Goal: Task Accomplishment & Management: Manage account settings

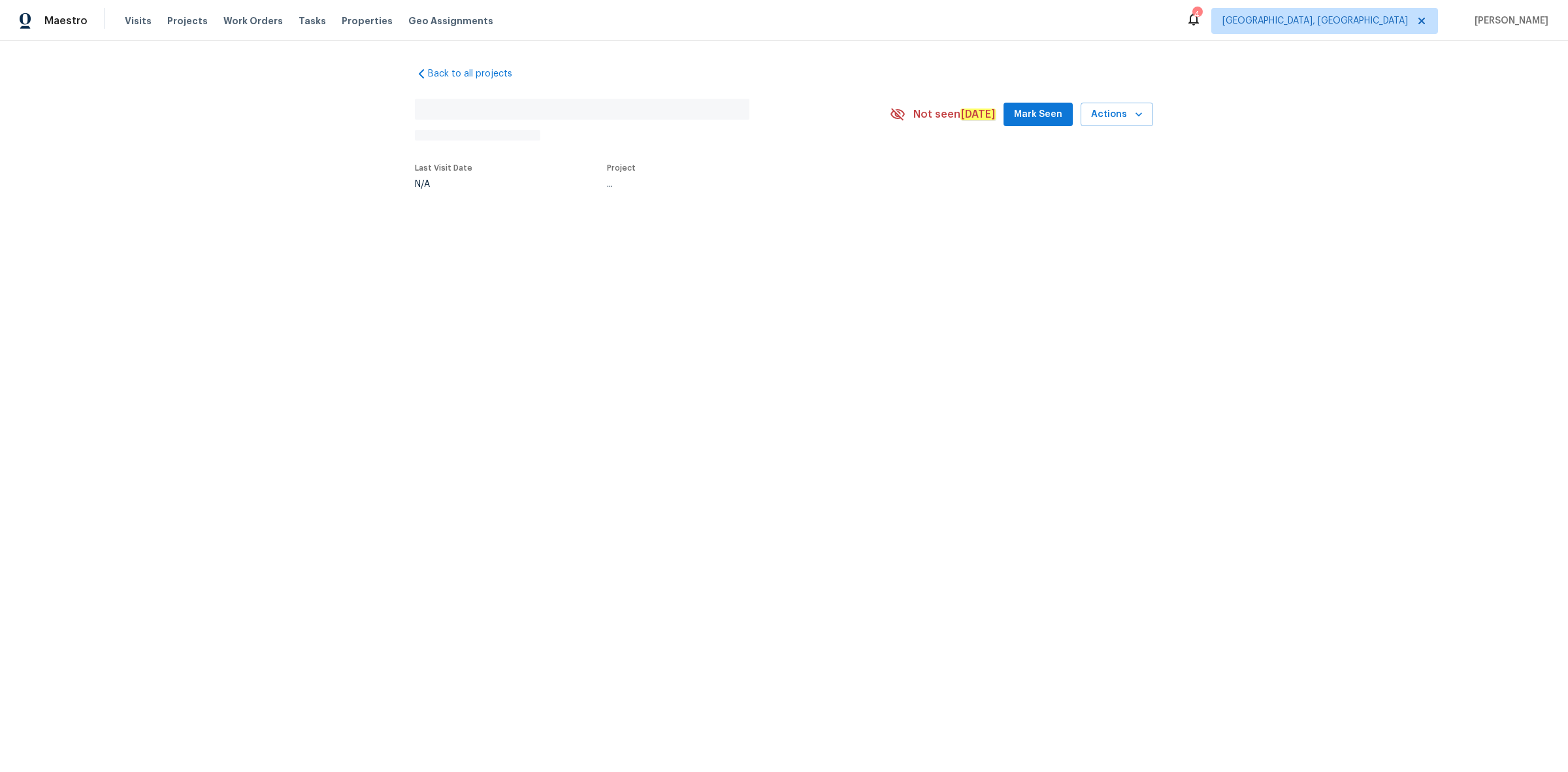
click at [71, 14] on span "Maestro" at bounding box center [65, 20] width 43 height 13
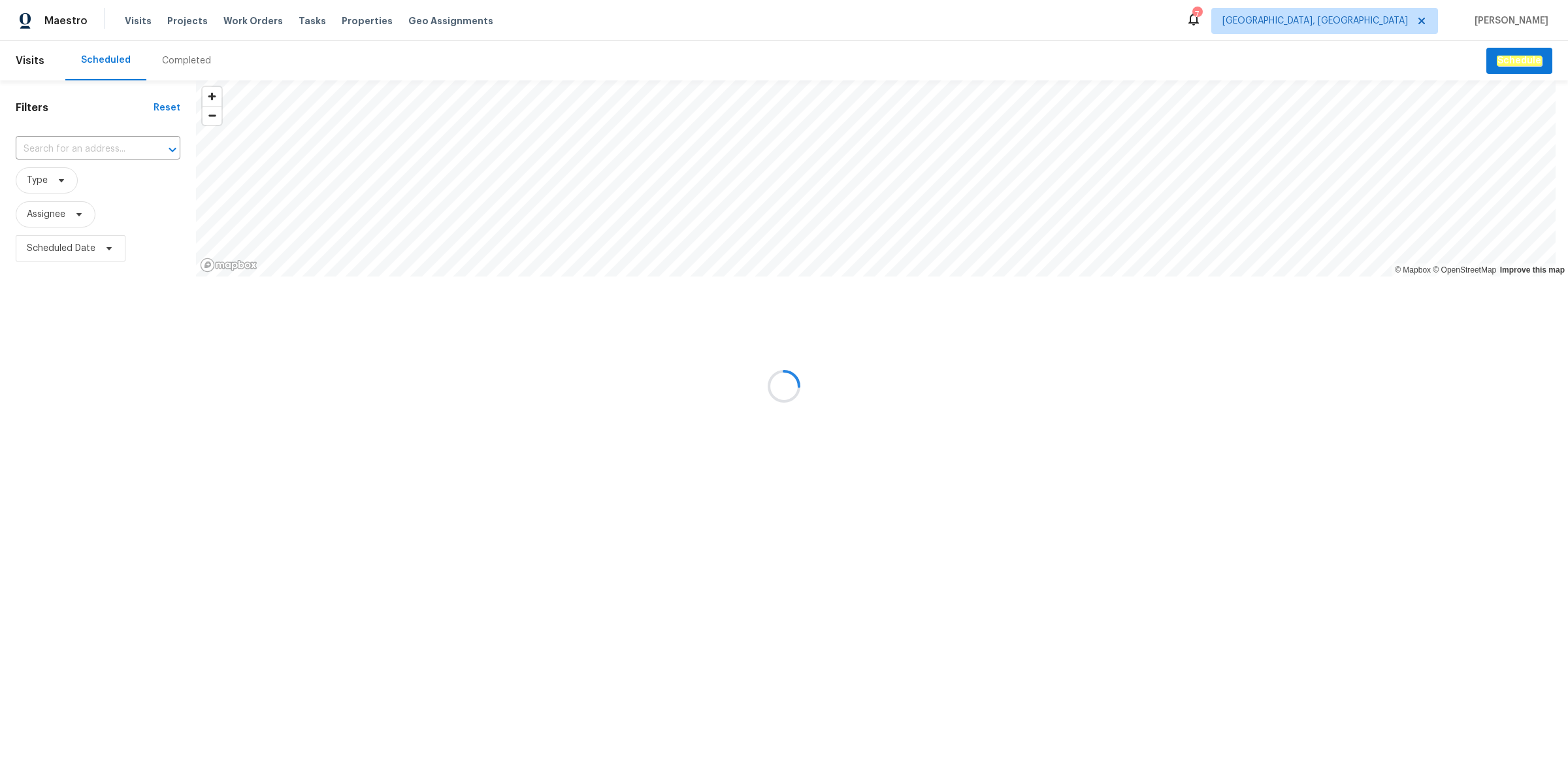
click at [184, 53] on div "Completed" at bounding box center [186, 61] width 80 height 39
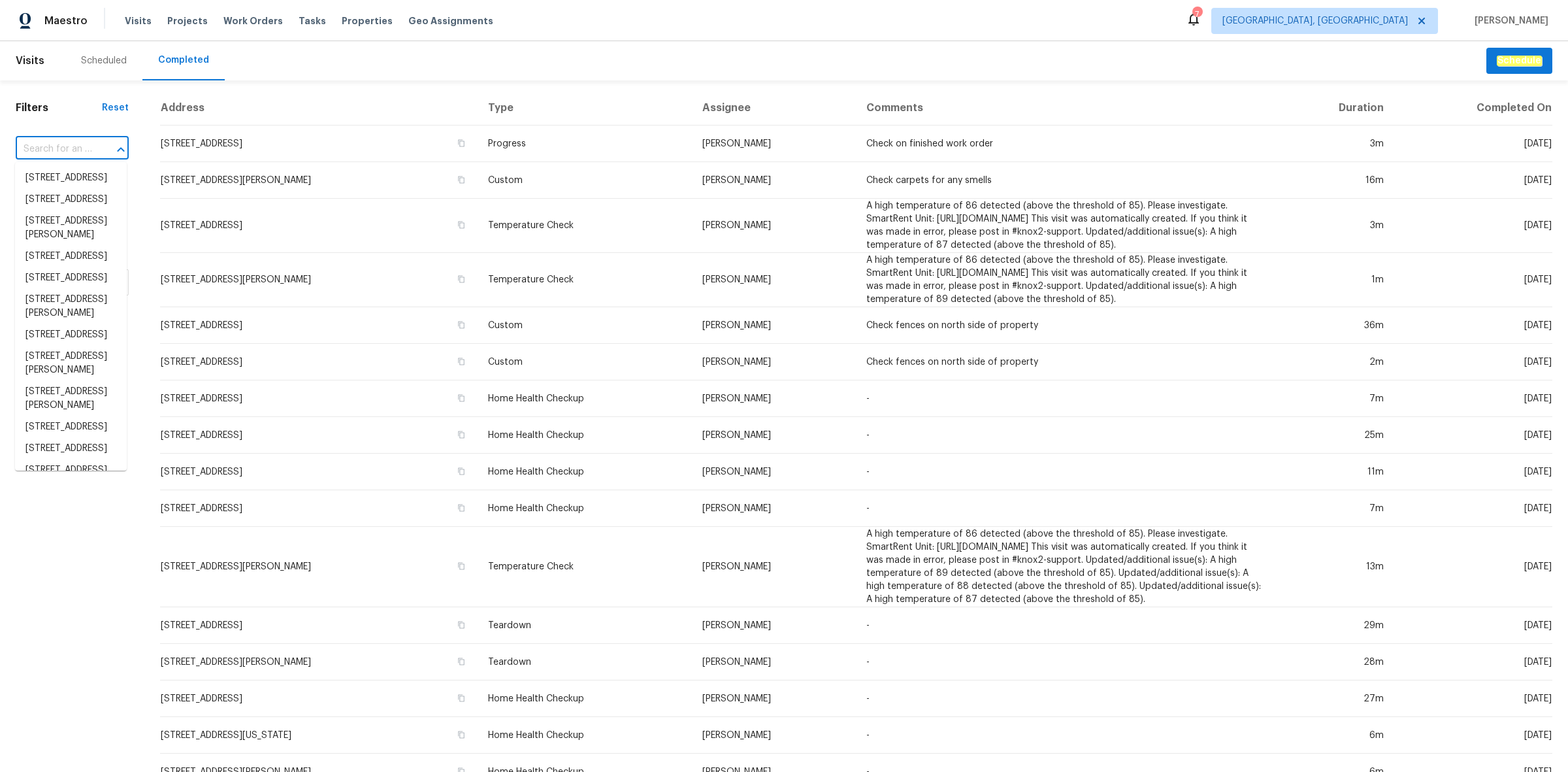
click at [87, 148] on input "text" at bounding box center [54, 150] width 76 height 20
paste input "4848 Colonnade Ave, Holiday, FL 34690"
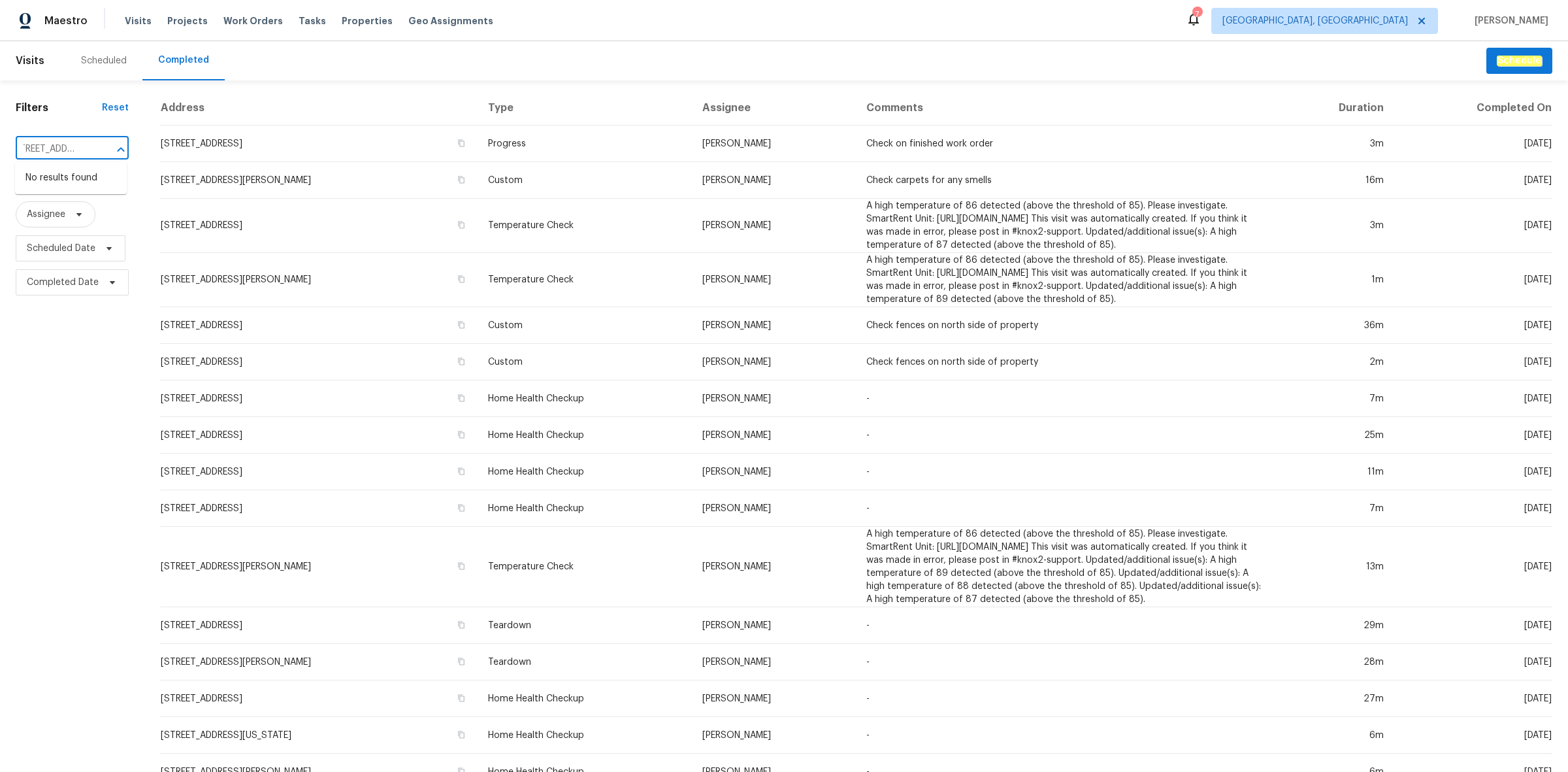
type input "4848 Colonnade Ave, Holiday, FL 34690"
click at [1330, 16] on span "Albuquerque, NM" at bounding box center [1315, 20] width 186 height 13
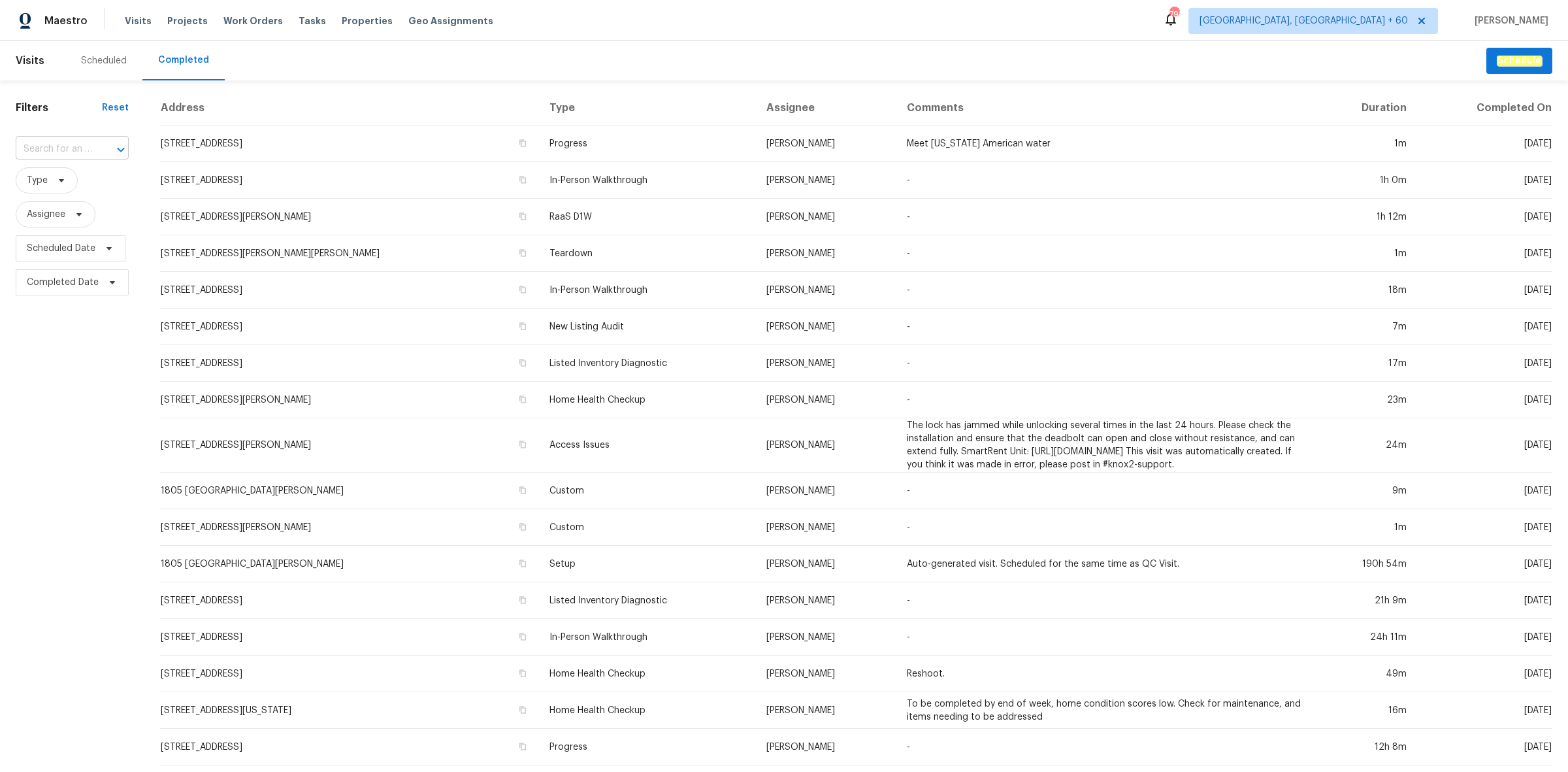
click at [75, 147] on input "text" at bounding box center [54, 150] width 76 height 20
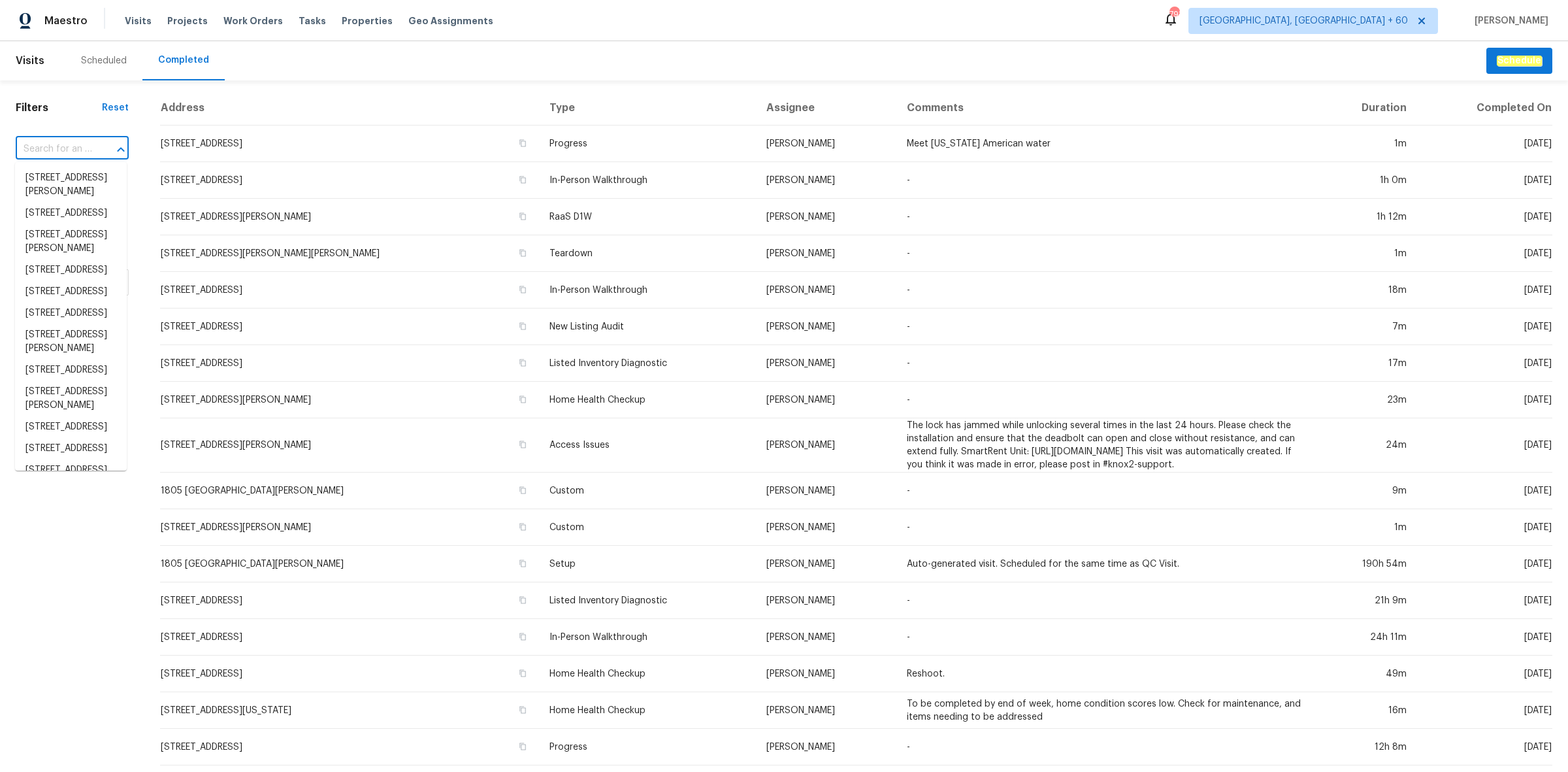
paste input "4848 Colonnade Ave, Holiday, FL 34690"
type input "4848 Colonnade Ave, Holiday, FL 34690"
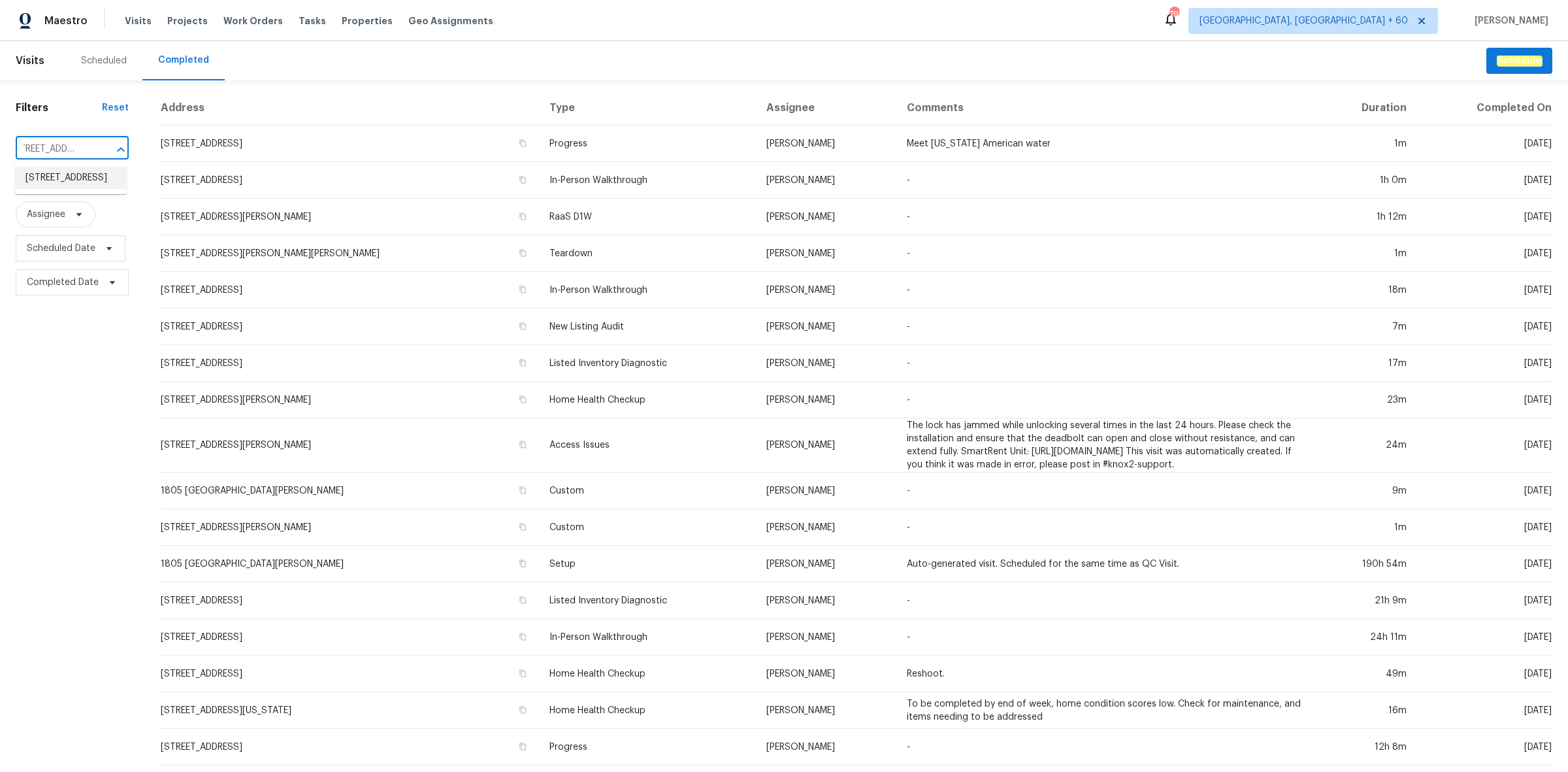
click at [83, 179] on li "4848 Colonnade Ave, Holiday, FL 34690" at bounding box center [70, 179] width 111 height 22
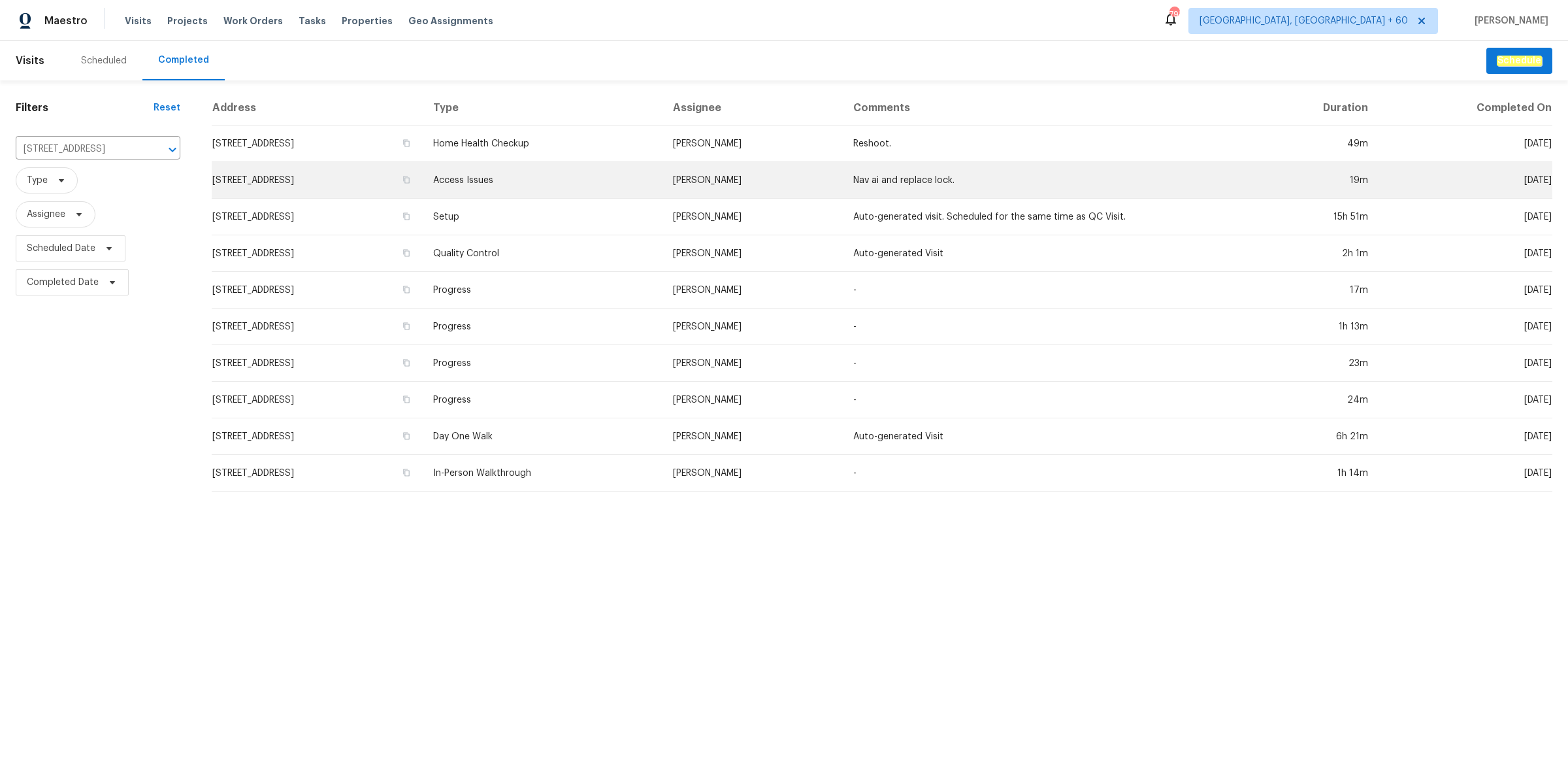
click at [423, 165] on td "4848 Colonnade Ave, Holiday, FL 34690" at bounding box center [317, 180] width 211 height 37
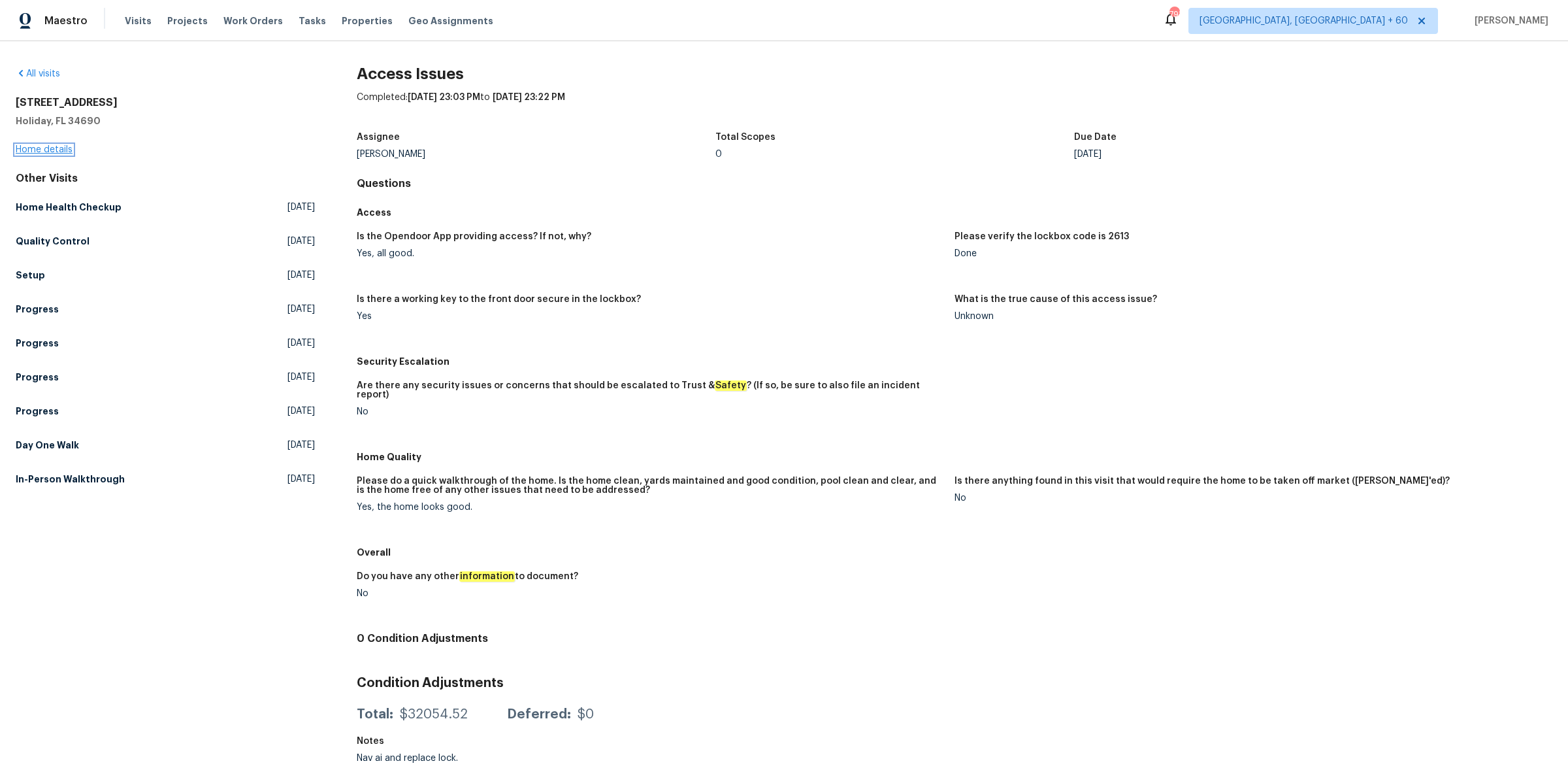
click at [62, 151] on link "Home details" at bounding box center [44, 150] width 57 height 9
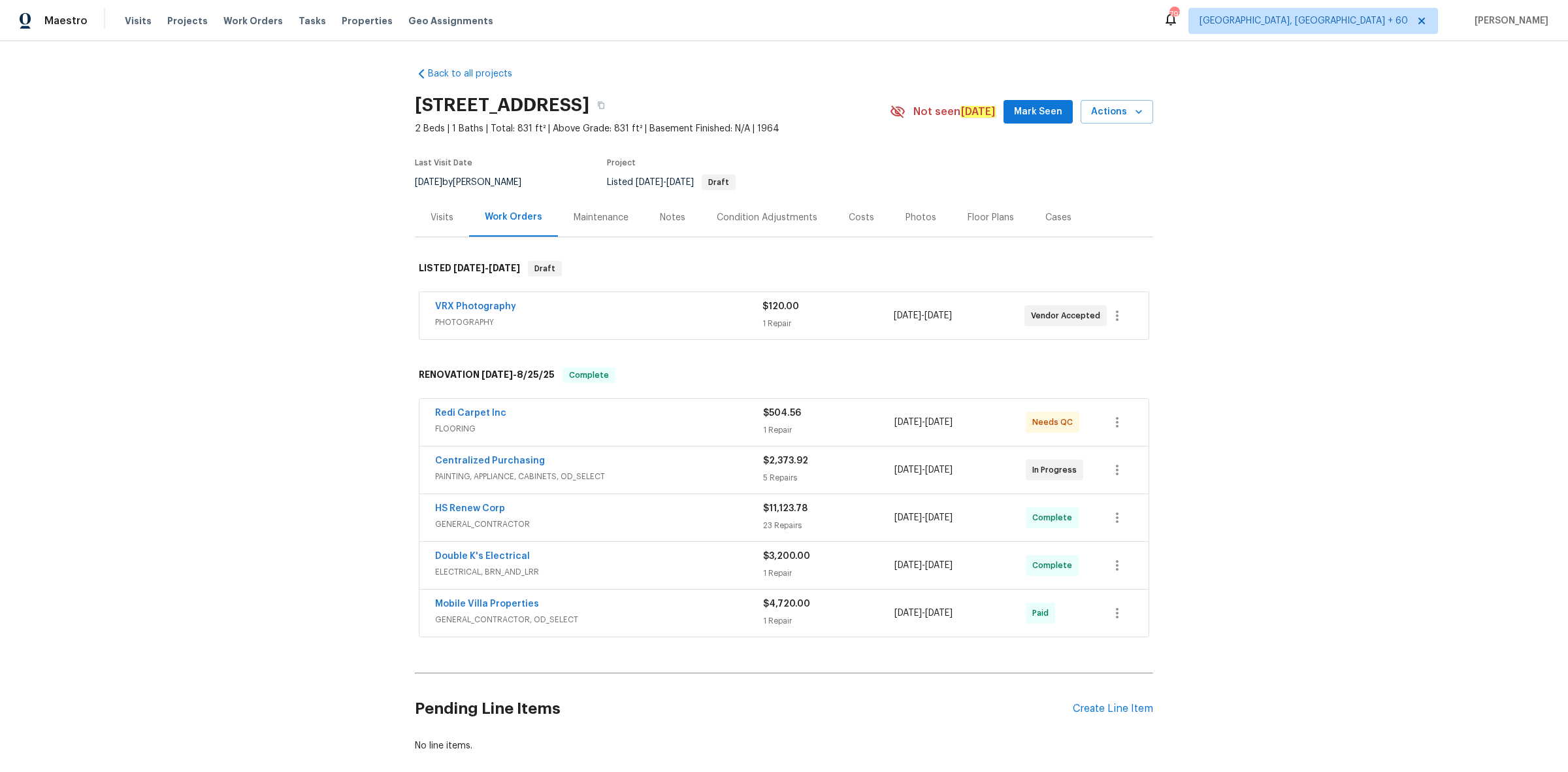
click at [906, 220] on div "Photos" at bounding box center [921, 218] width 30 height 13
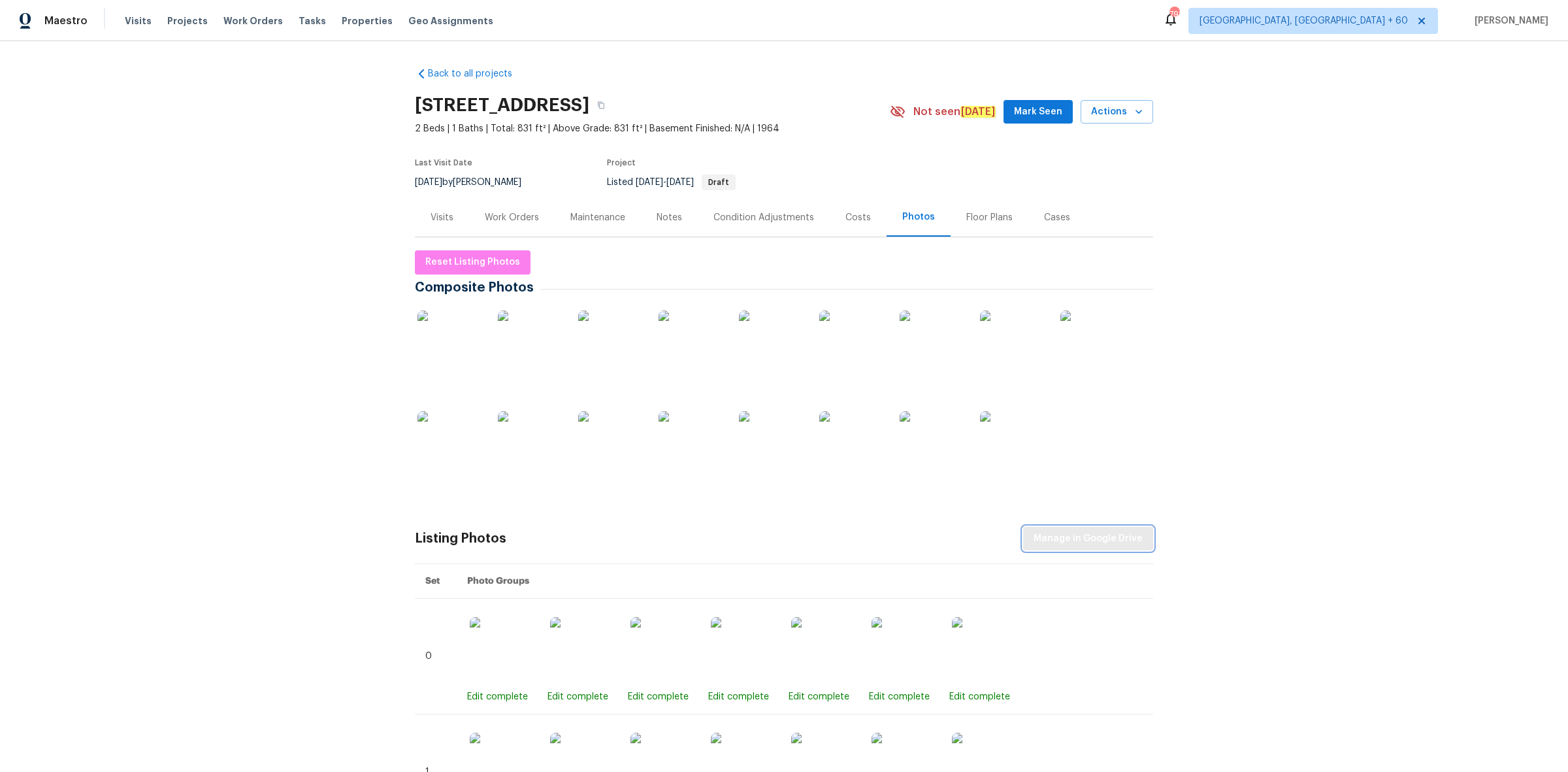
click at [1092, 536] on span "Manage in Google Drive" at bounding box center [1088, 539] width 109 height 16
click at [442, 252] on button "Reset Listing Photos" at bounding box center [473, 262] width 115 height 24
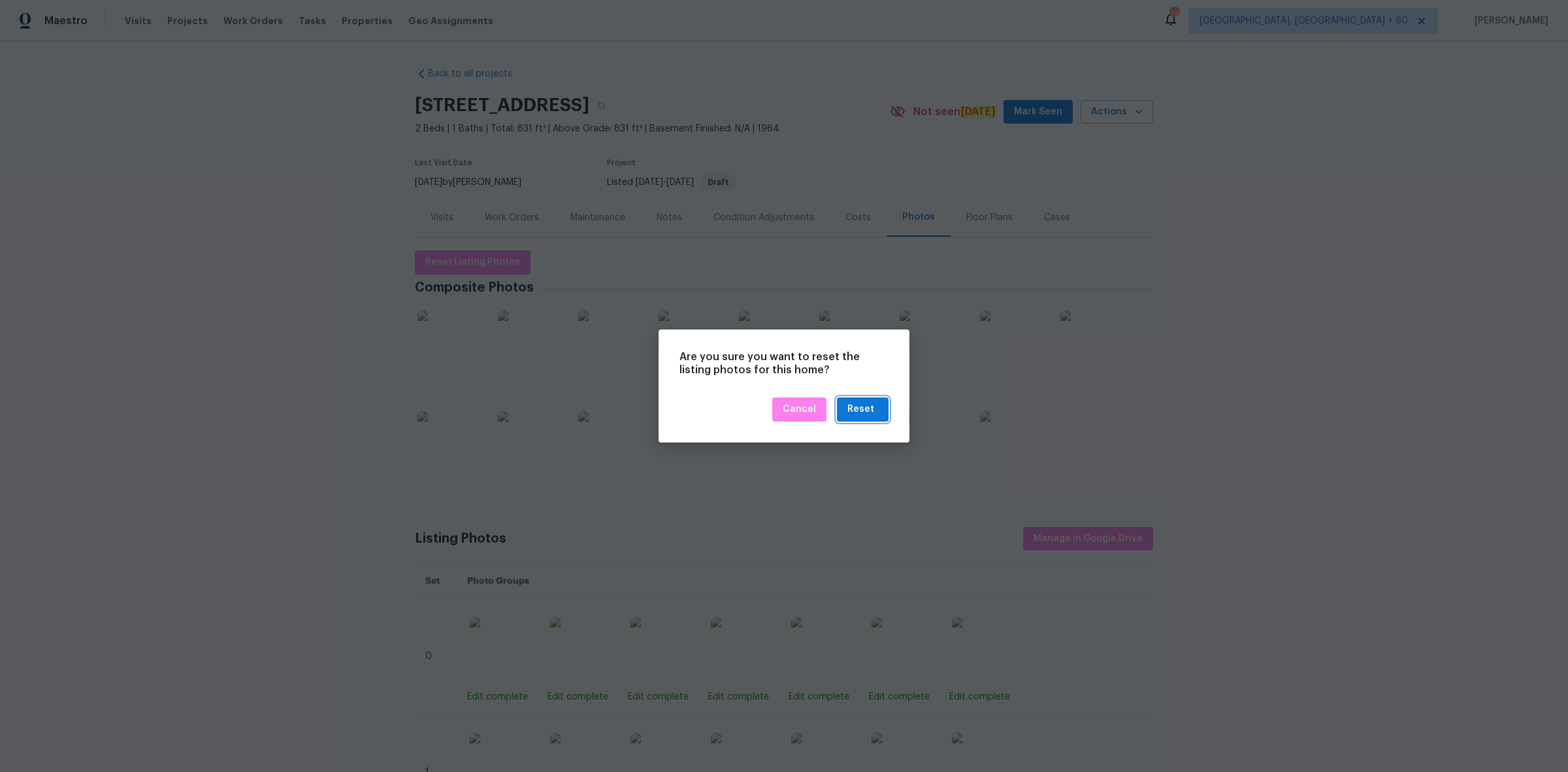
click at [865, 405] on div "Reset" at bounding box center [861, 409] width 27 height 16
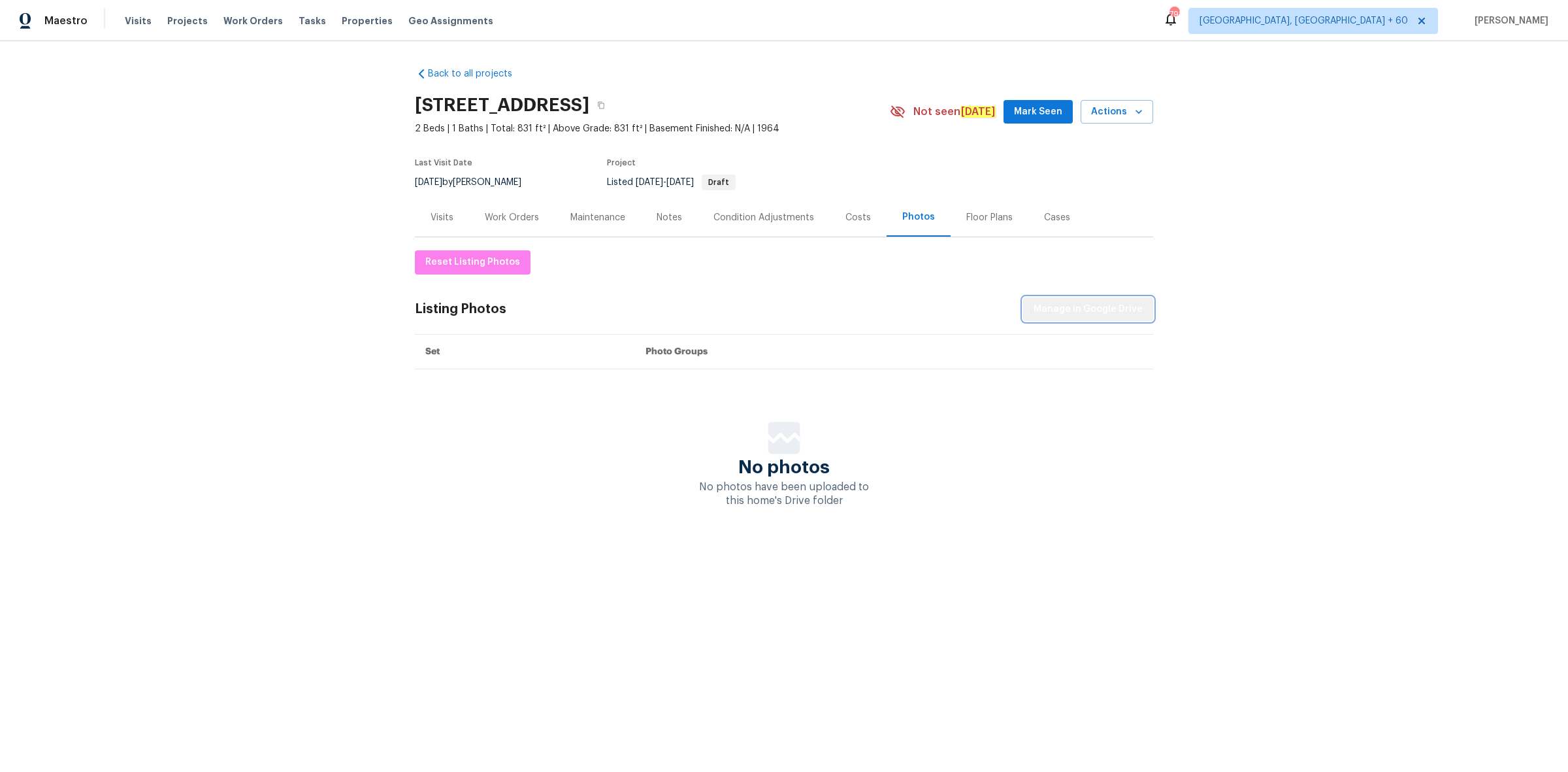
click at [1111, 315] on span "Manage in Google Drive" at bounding box center [1088, 309] width 109 height 16
click at [65, 17] on span "Maestro" at bounding box center [65, 20] width 43 height 13
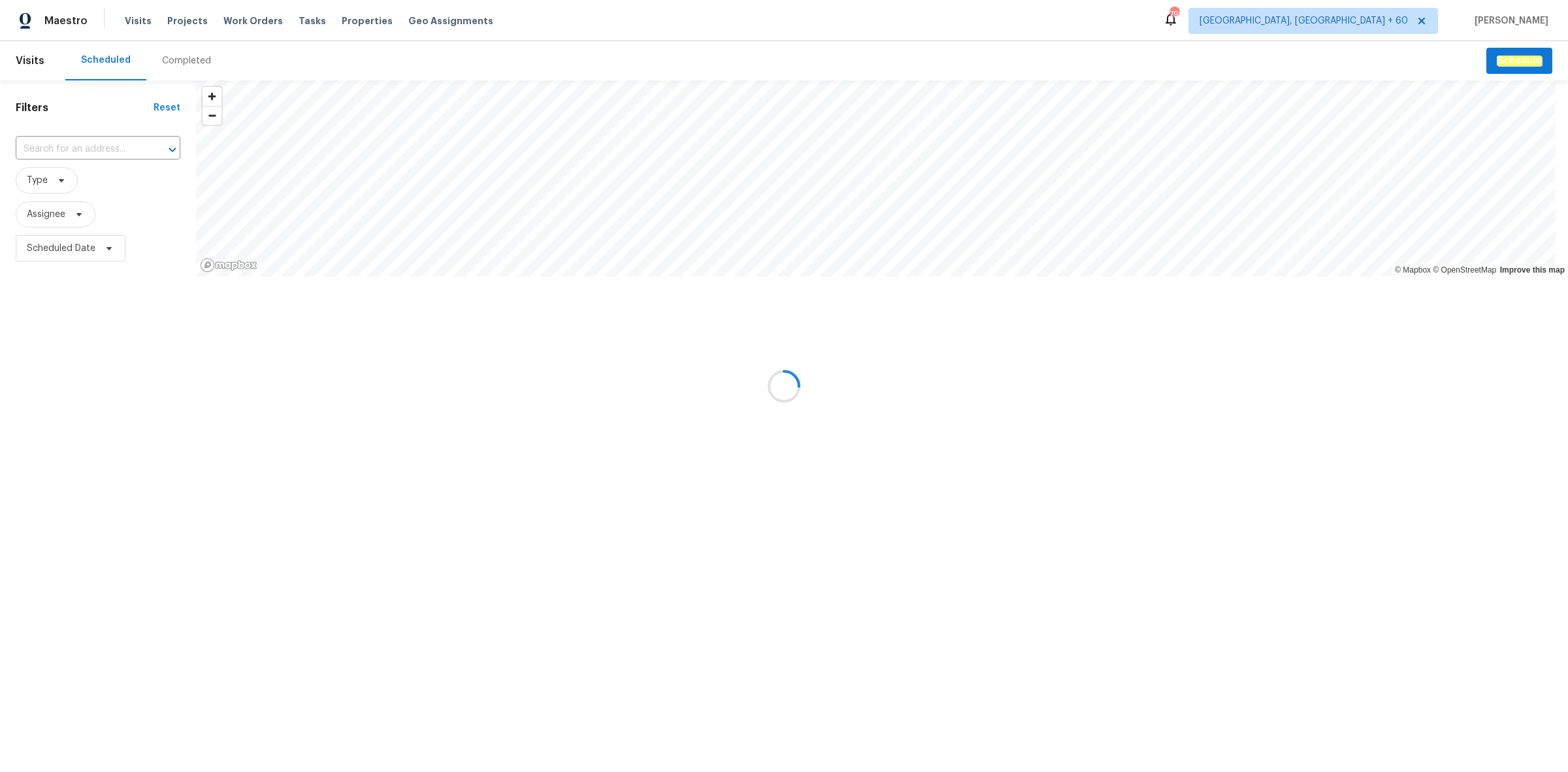
click at [179, 64] on div at bounding box center [784, 386] width 1568 height 772
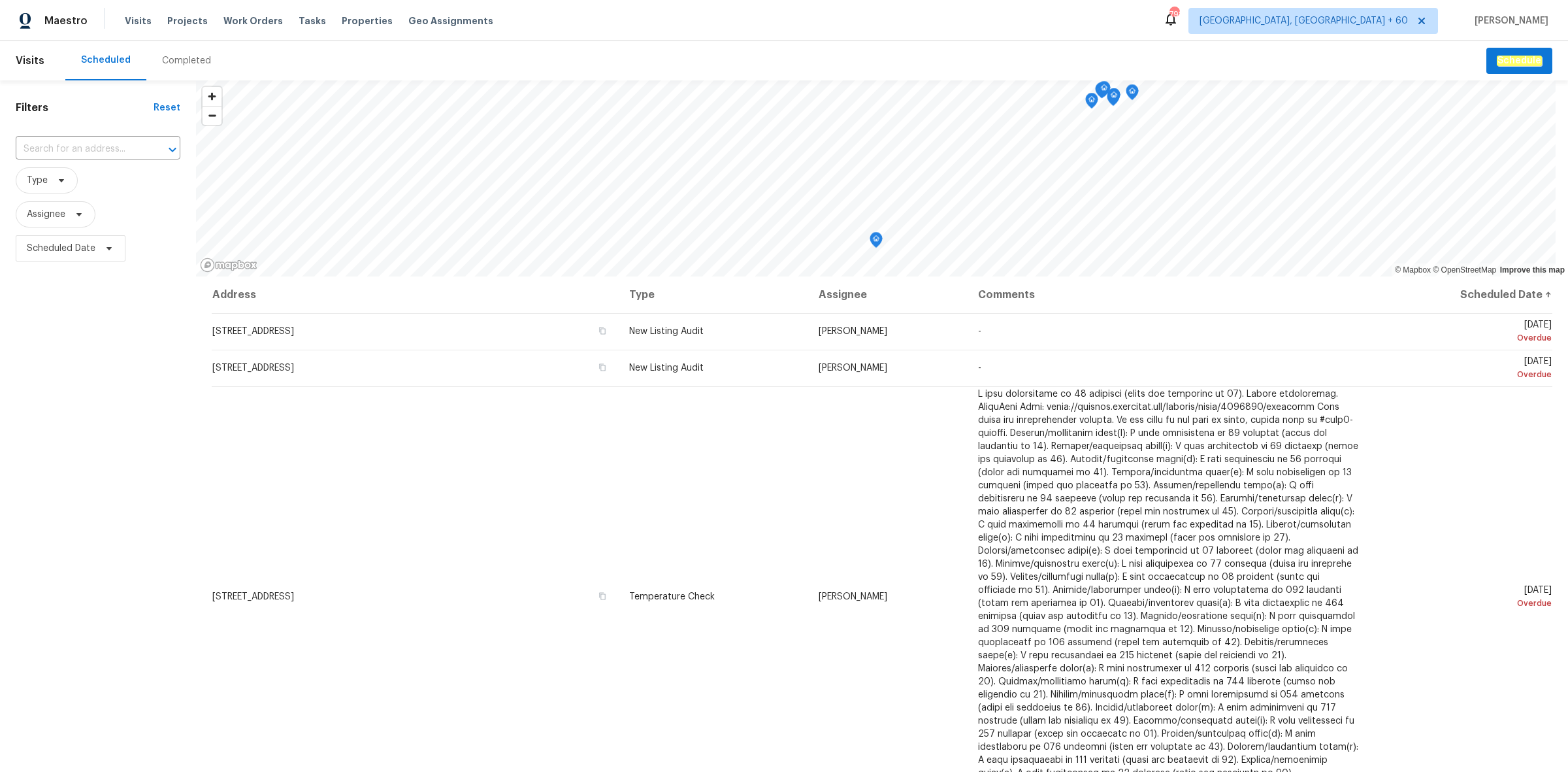
click at [196, 63] on div "Completed" at bounding box center [186, 61] width 49 height 13
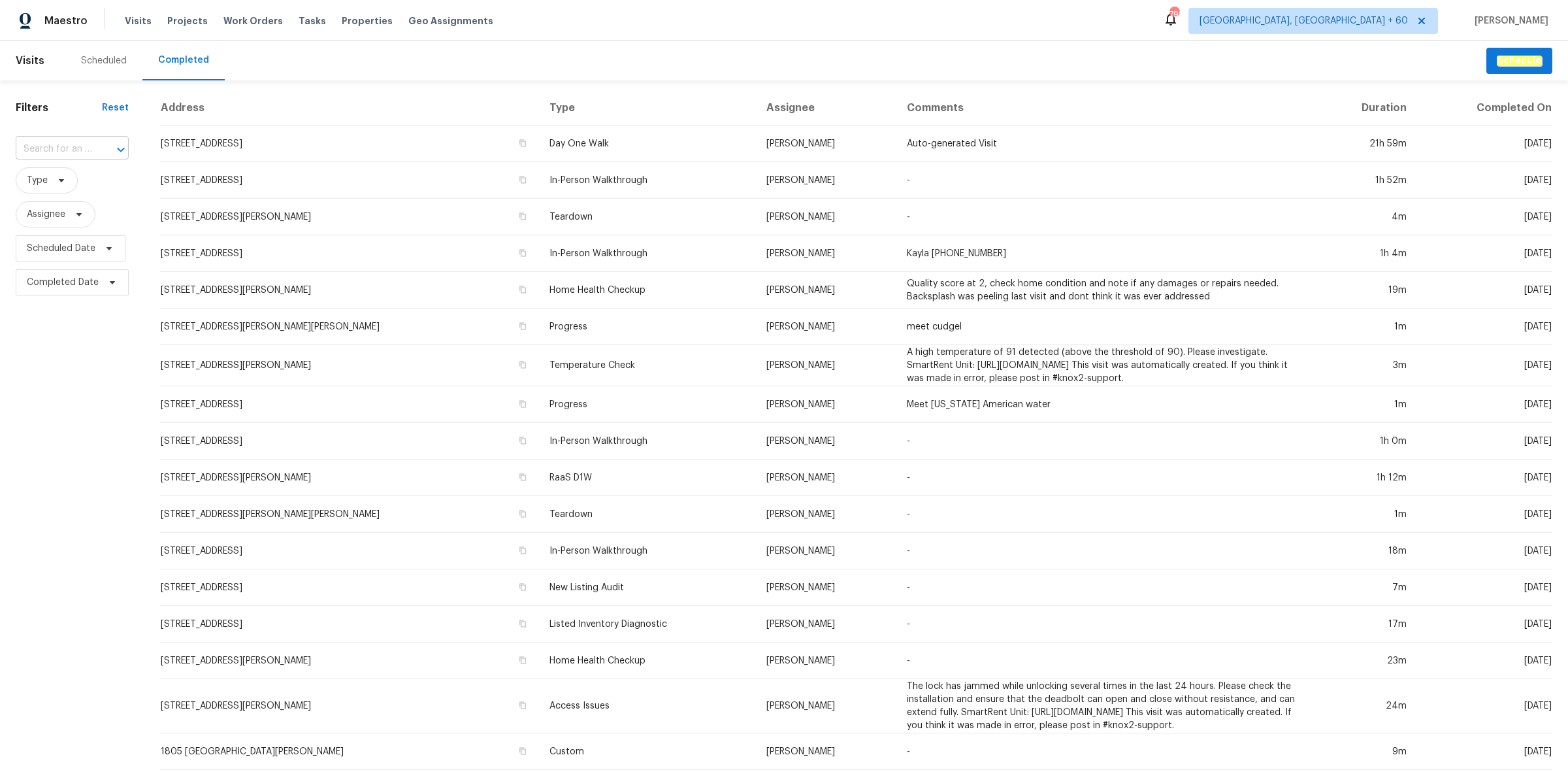
click at [97, 148] on div at bounding box center [112, 149] width 34 height 18
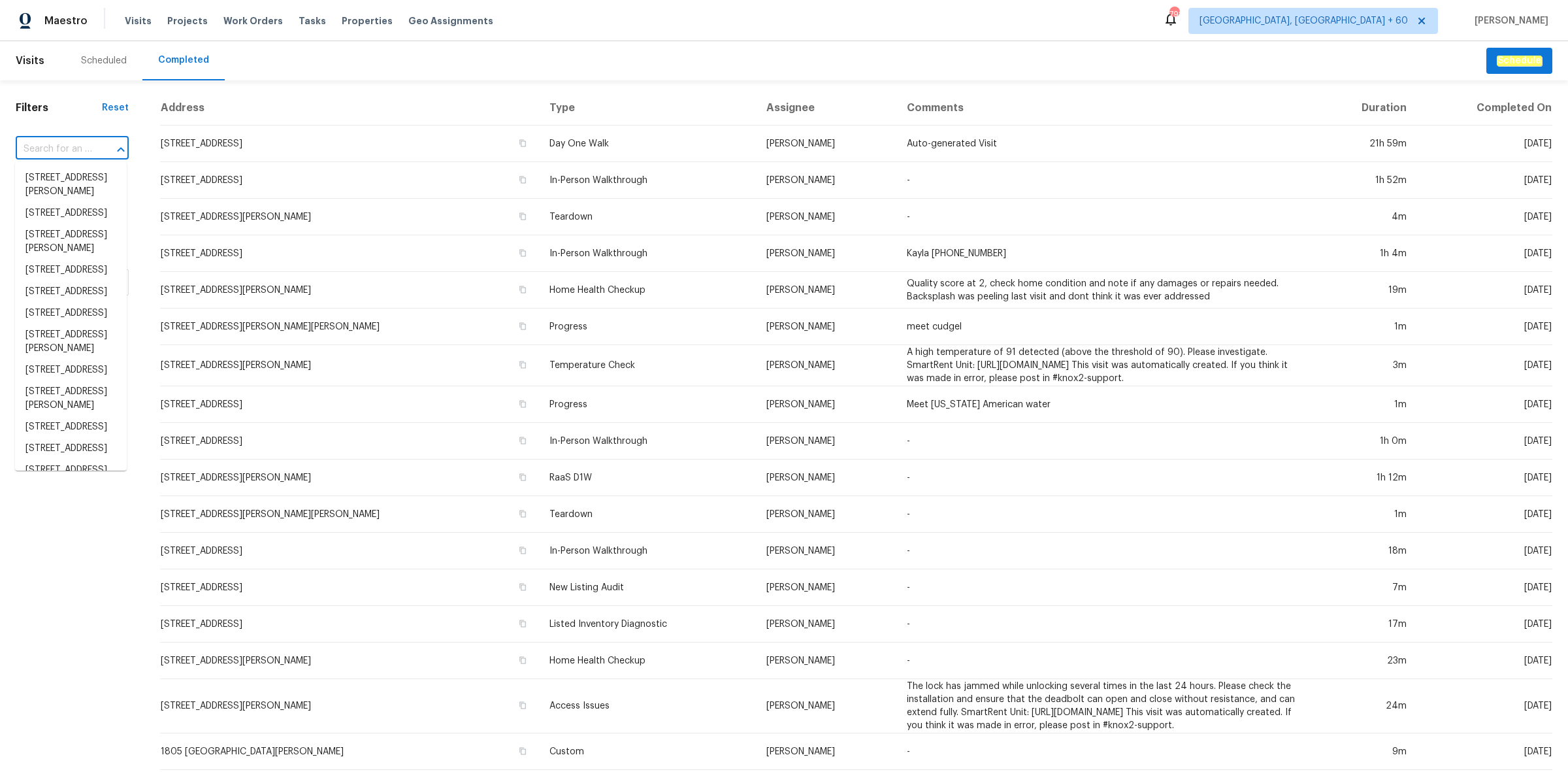
paste input "6547 N 73rd Dr, Glendale, AZ 85303"
type input "6547 N 73rd Dr, Glendale, AZ 85303"
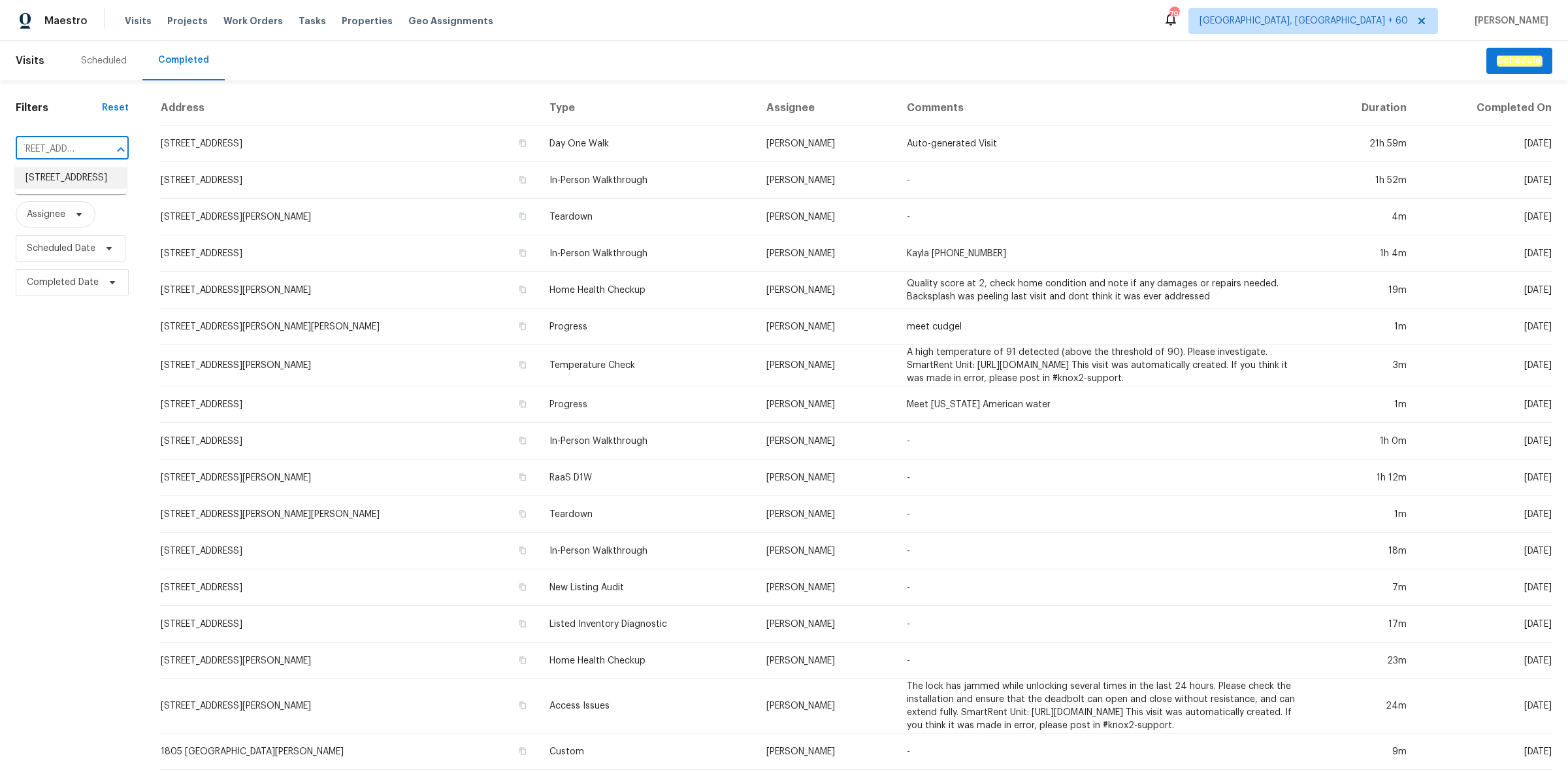
click at [80, 175] on li "6547 N 73rd Dr, Glendale, AZ 85303" at bounding box center [70, 179] width 111 height 22
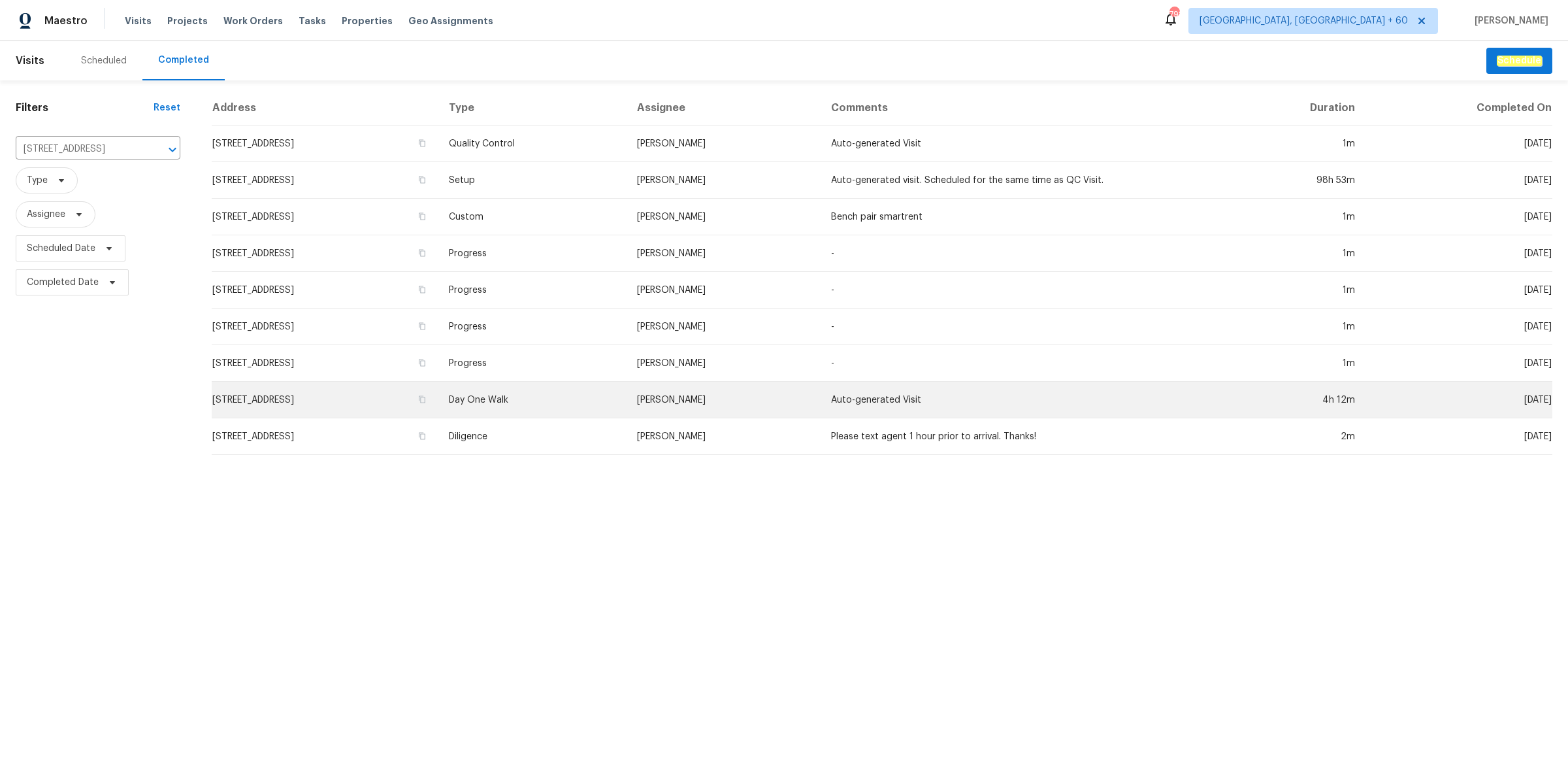
click at [438, 398] on td "6547 N 73rd Dr, Glendale, AZ 85303" at bounding box center [325, 399] width 227 height 37
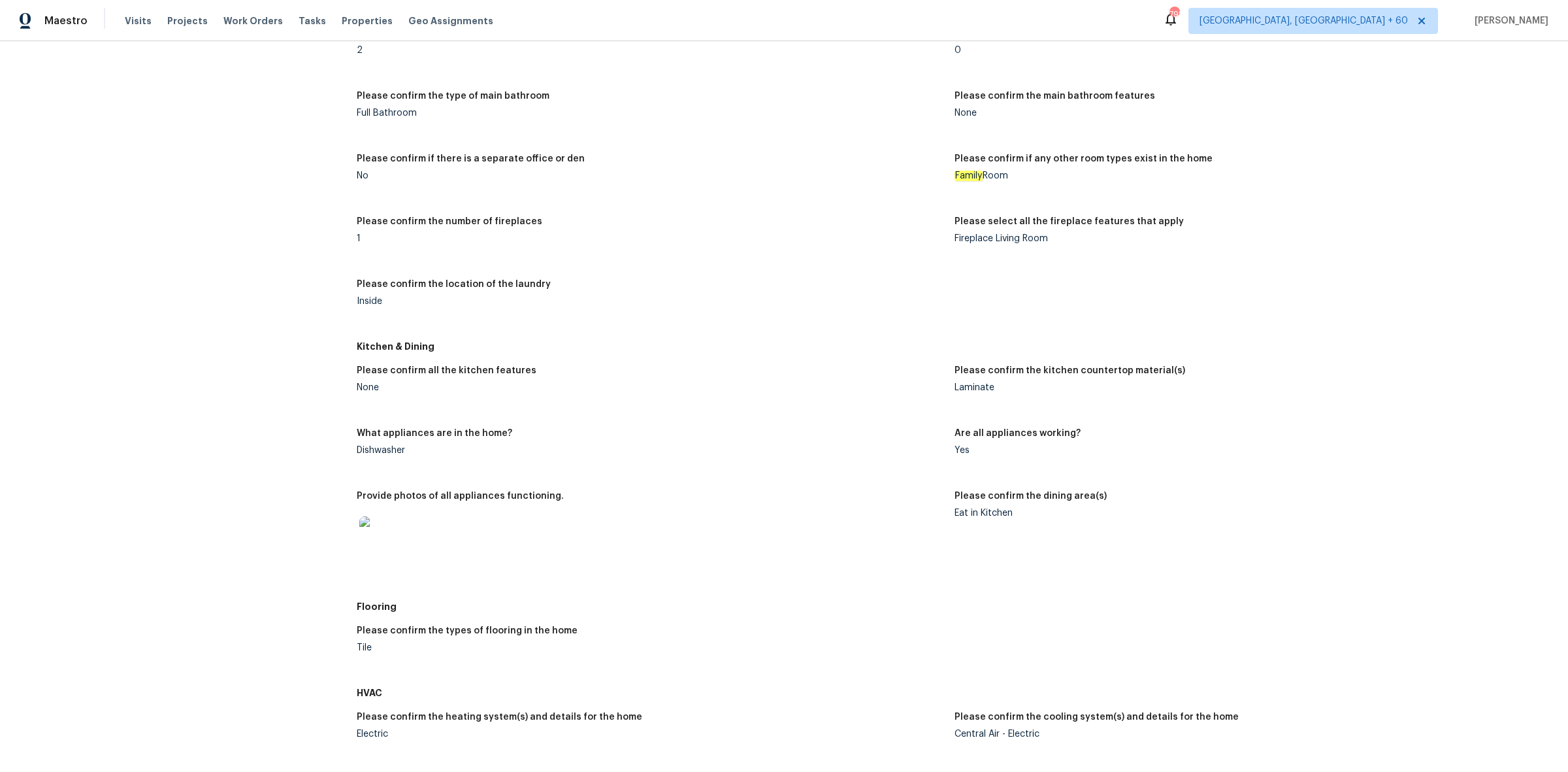
scroll to position [289, 0]
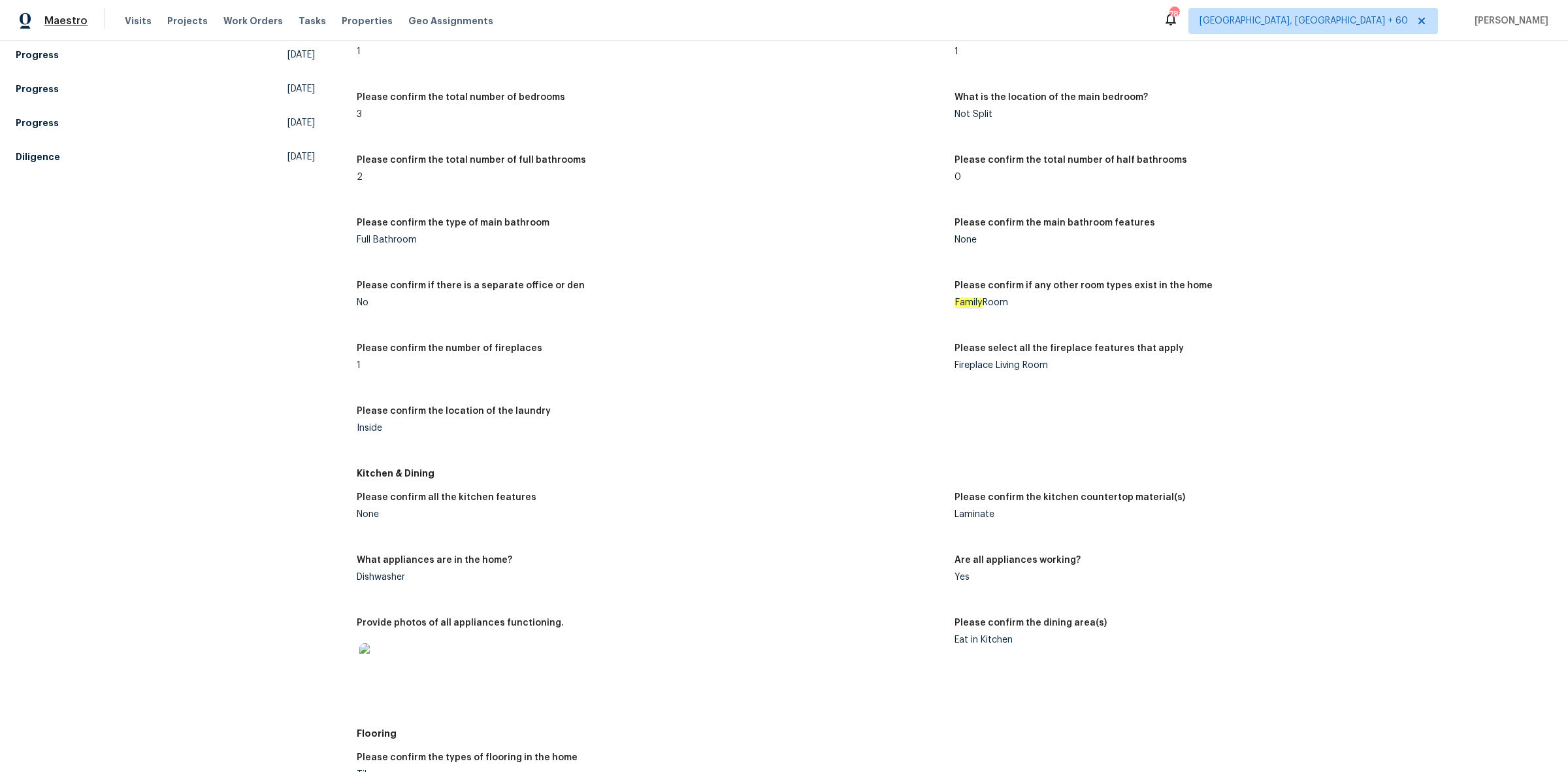
click at [83, 22] on span "Maestro" at bounding box center [65, 20] width 43 height 13
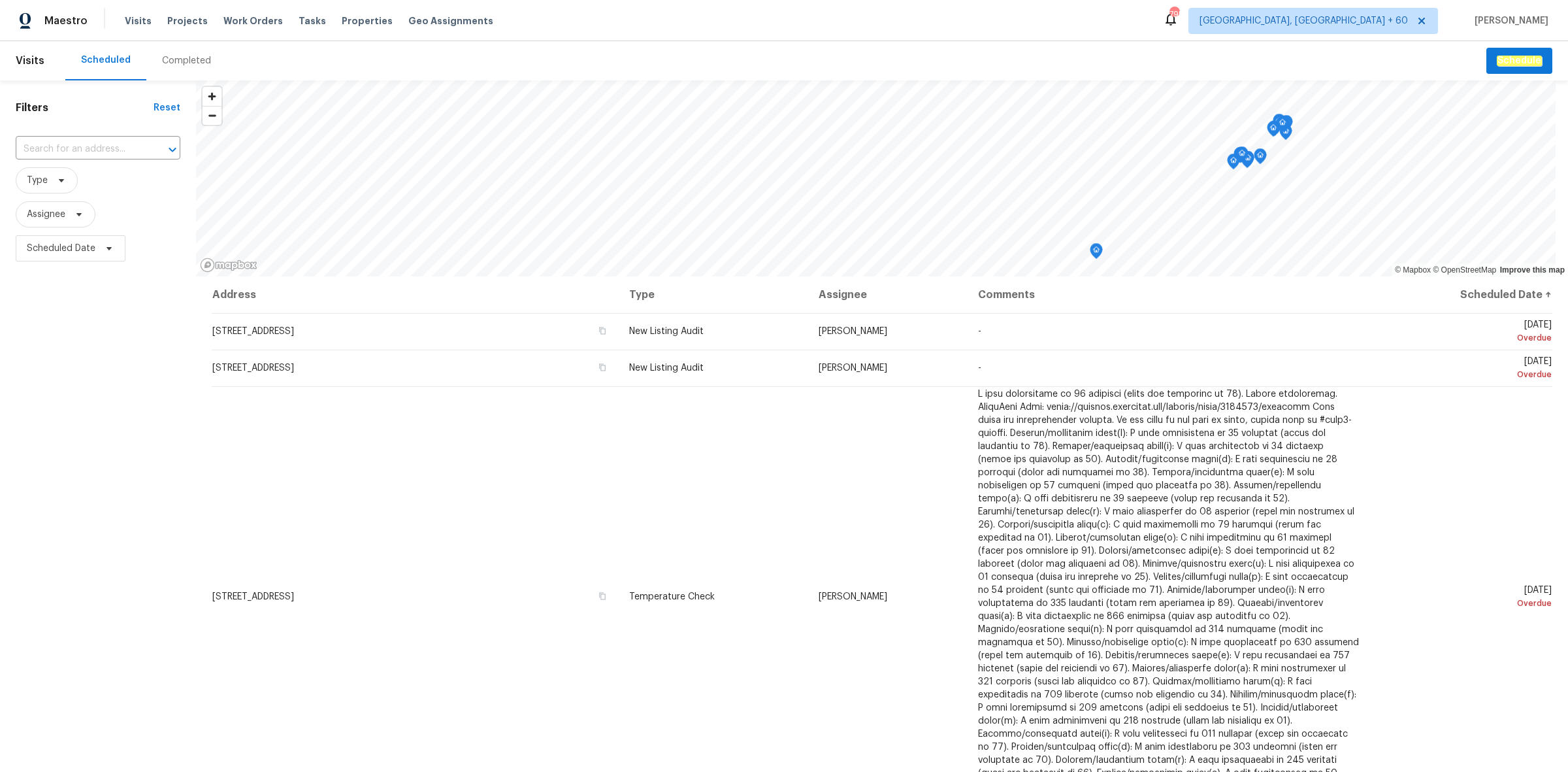
drag, startPoint x: 0, startPoint y: 0, endPoint x: 193, endPoint y: 59, distance: 201.8
click at [193, 59] on div "Completed" at bounding box center [186, 61] width 49 height 13
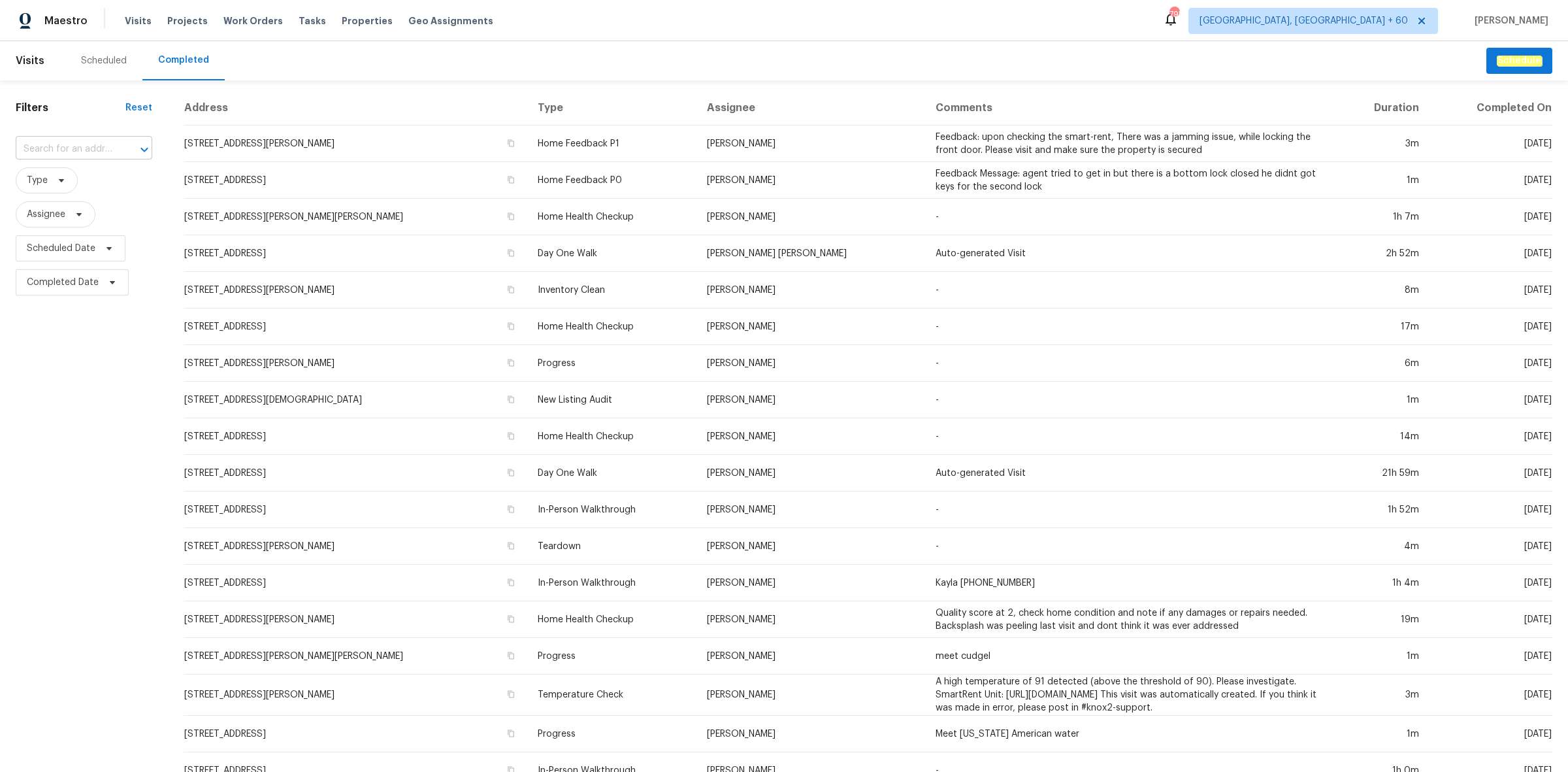
click at [95, 149] on input "text" at bounding box center [65, 150] width 100 height 20
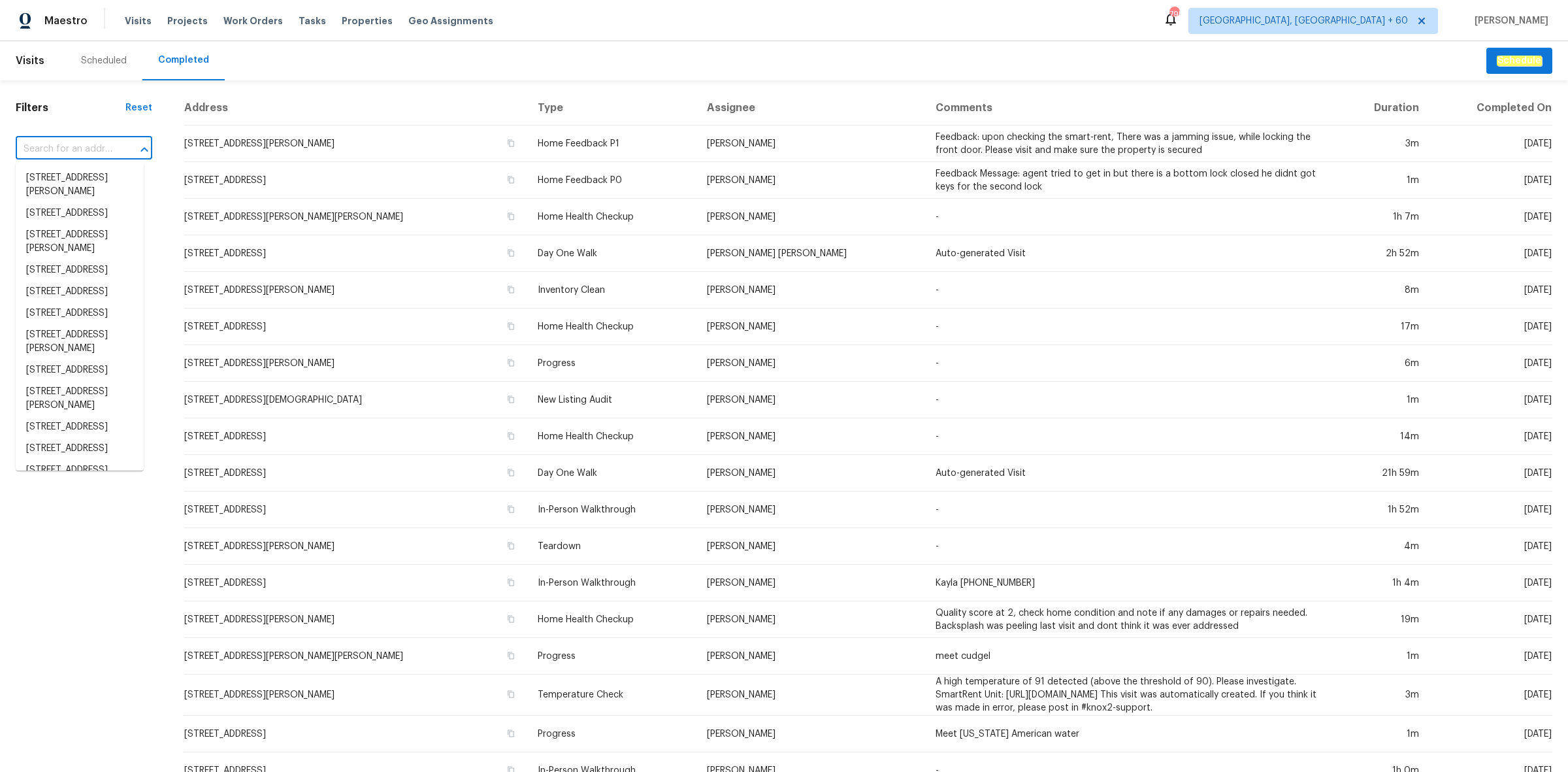
paste input "[STREET_ADDRESS]"
type input "[STREET_ADDRESS]"
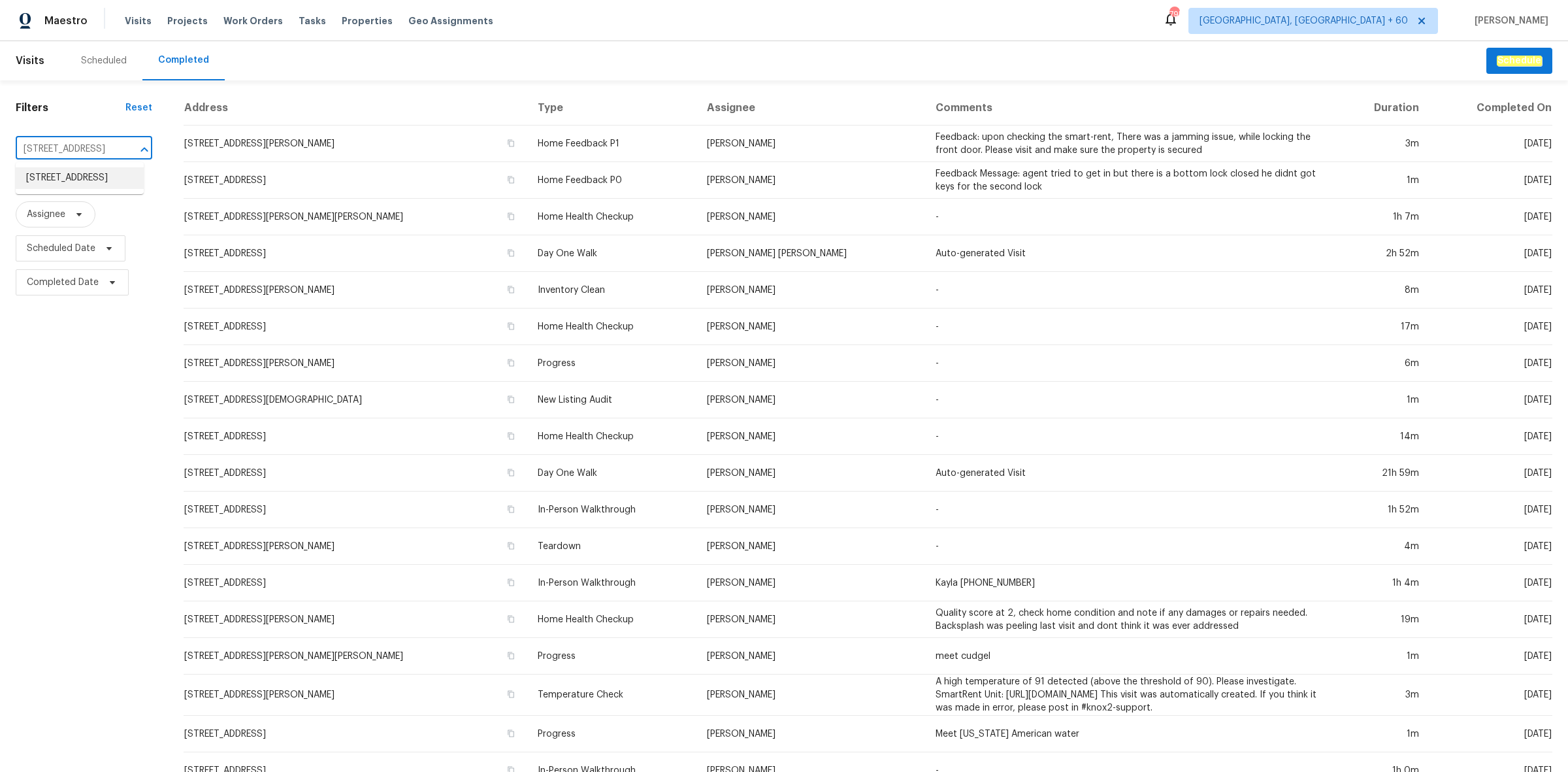
click at [83, 184] on li "203 Snug Harbor Dr, Hendersonville, TN 37075" at bounding box center [80, 179] width 128 height 22
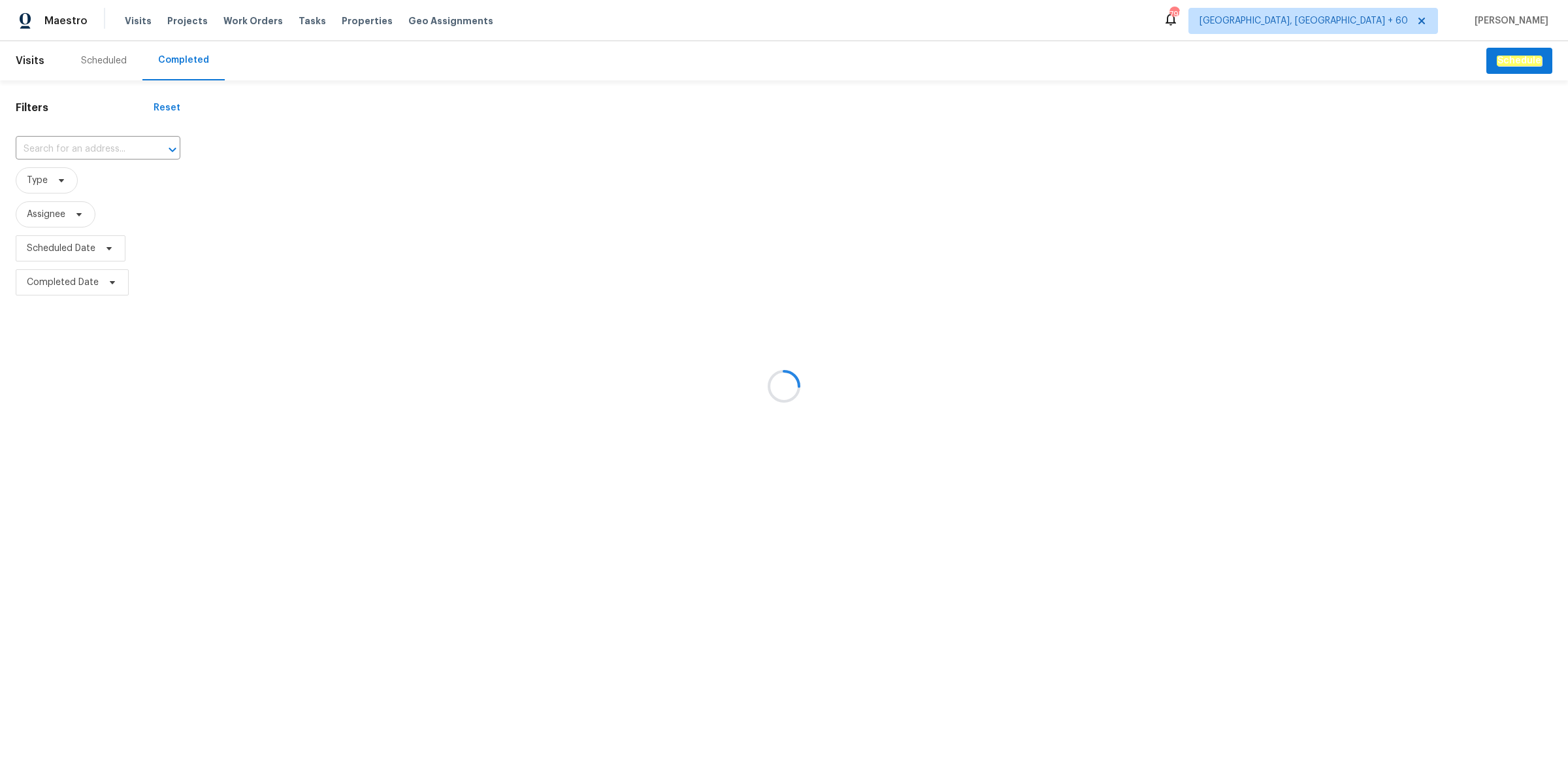
type input "203 Snug Harbor Dr, Hendersonville, TN 37075"
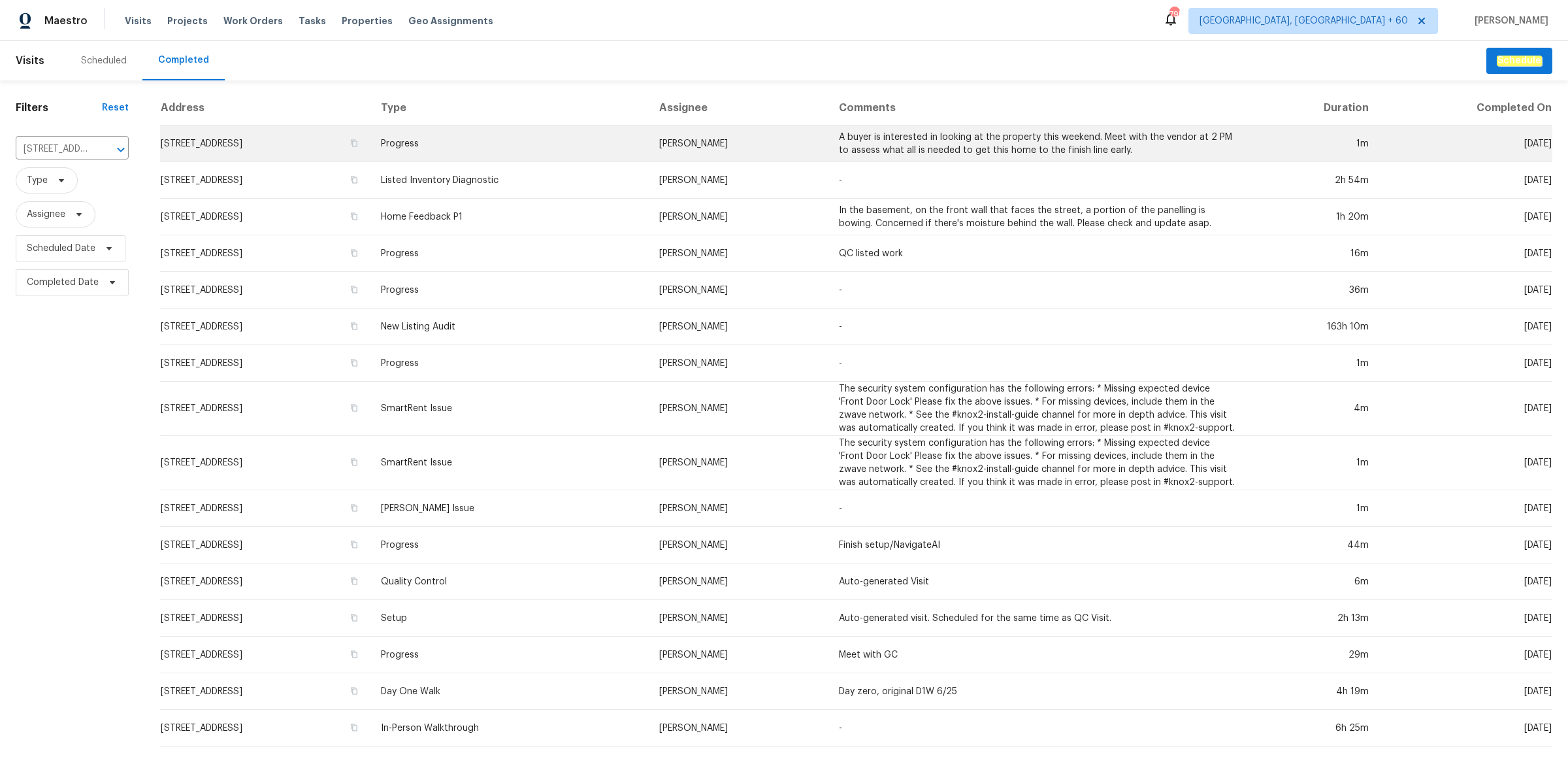
click at [370, 149] on td "203 Snug Harbor Dr, Hendersonville, TN 37075" at bounding box center [265, 143] width 211 height 37
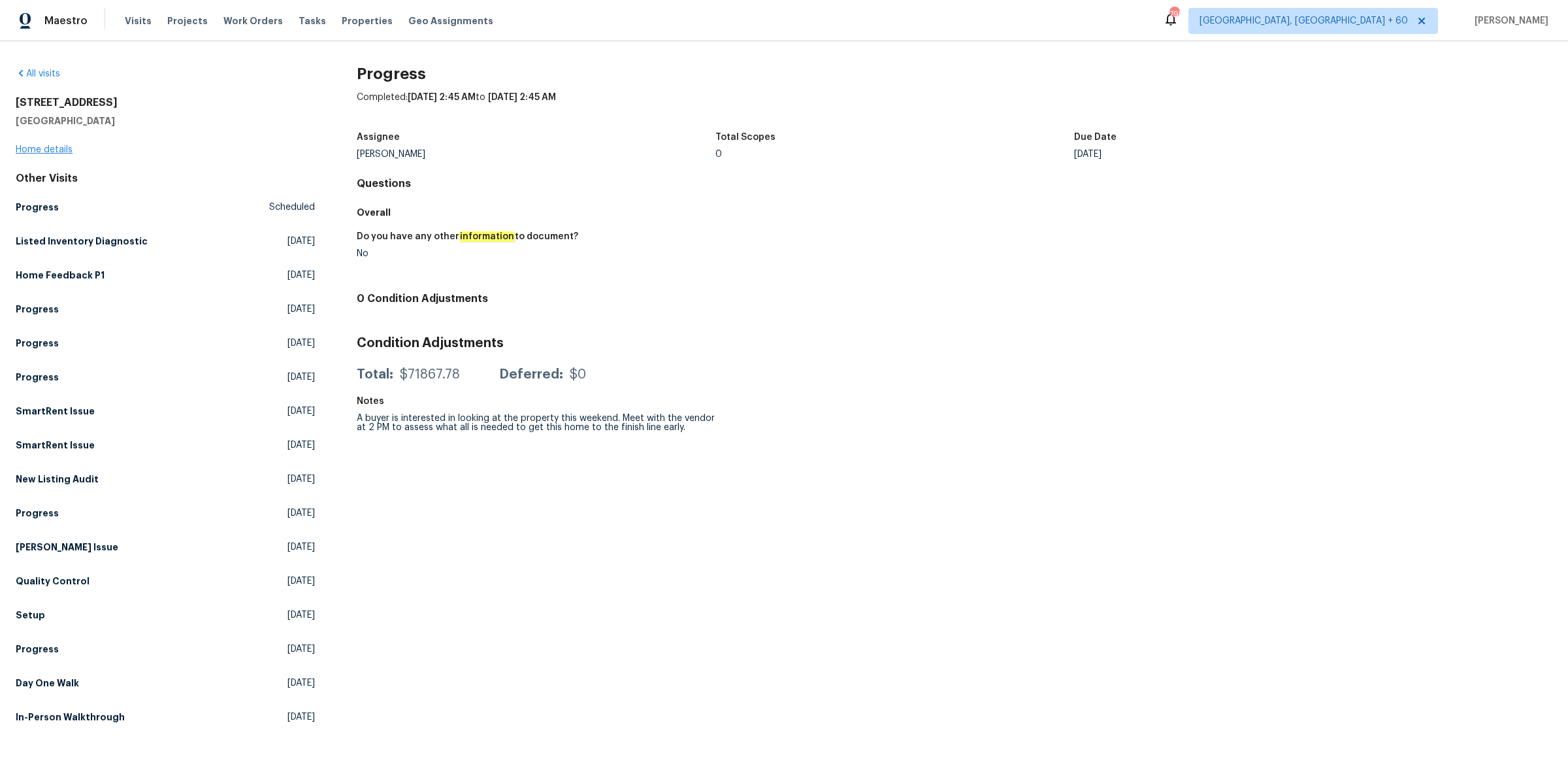
click at [36, 152] on div "203 Snug Harbor Dr Hendersonville, TN 37075 Home details" at bounding box center [165, 126] width 299 height 60
click at [37, 151] on link "Home details" at bounding box center [44, 150] width 57 height 9
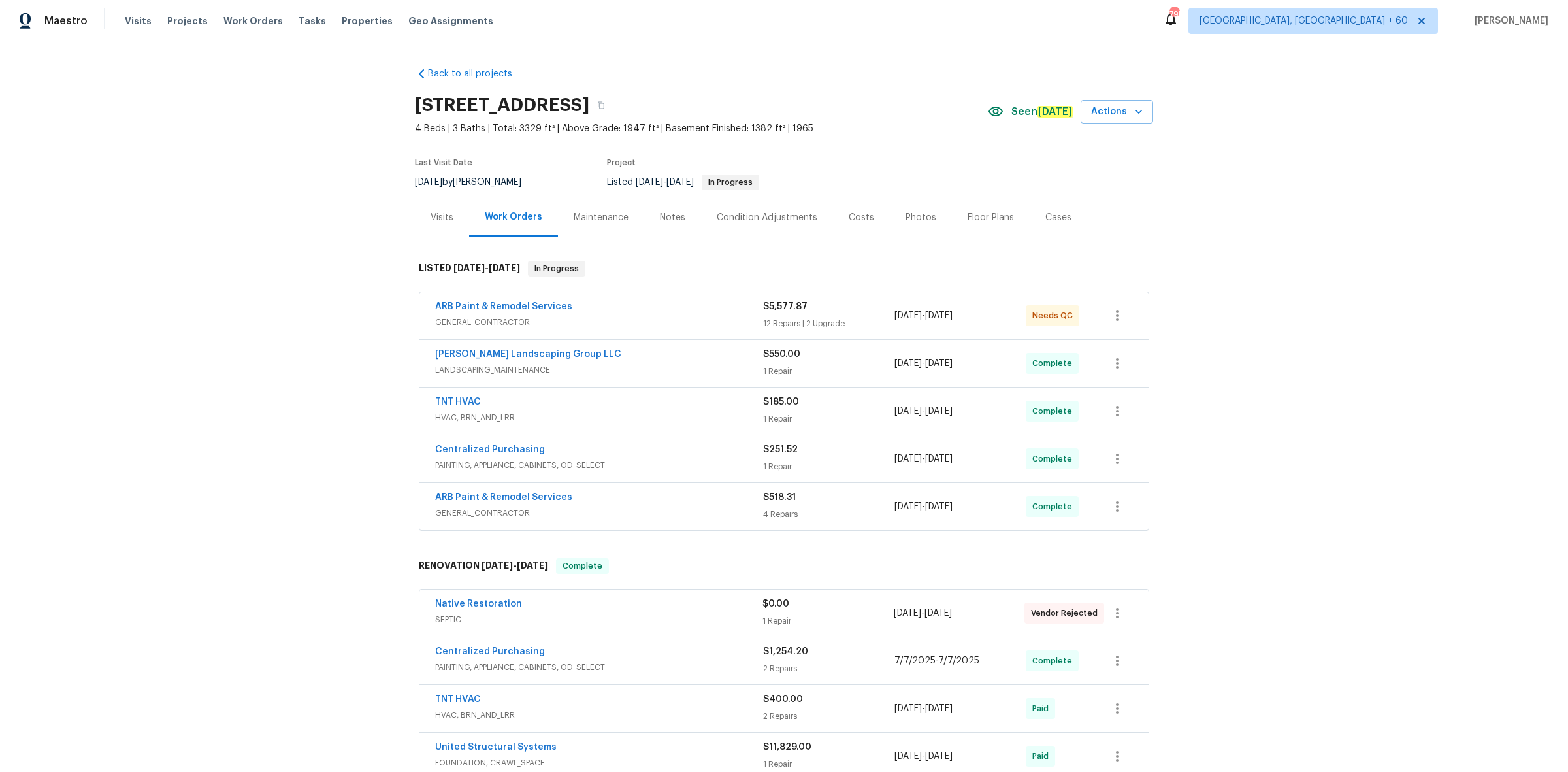
click at [915, 224] on div "Photos" at bounding box center [921, 218] width 30 height 13
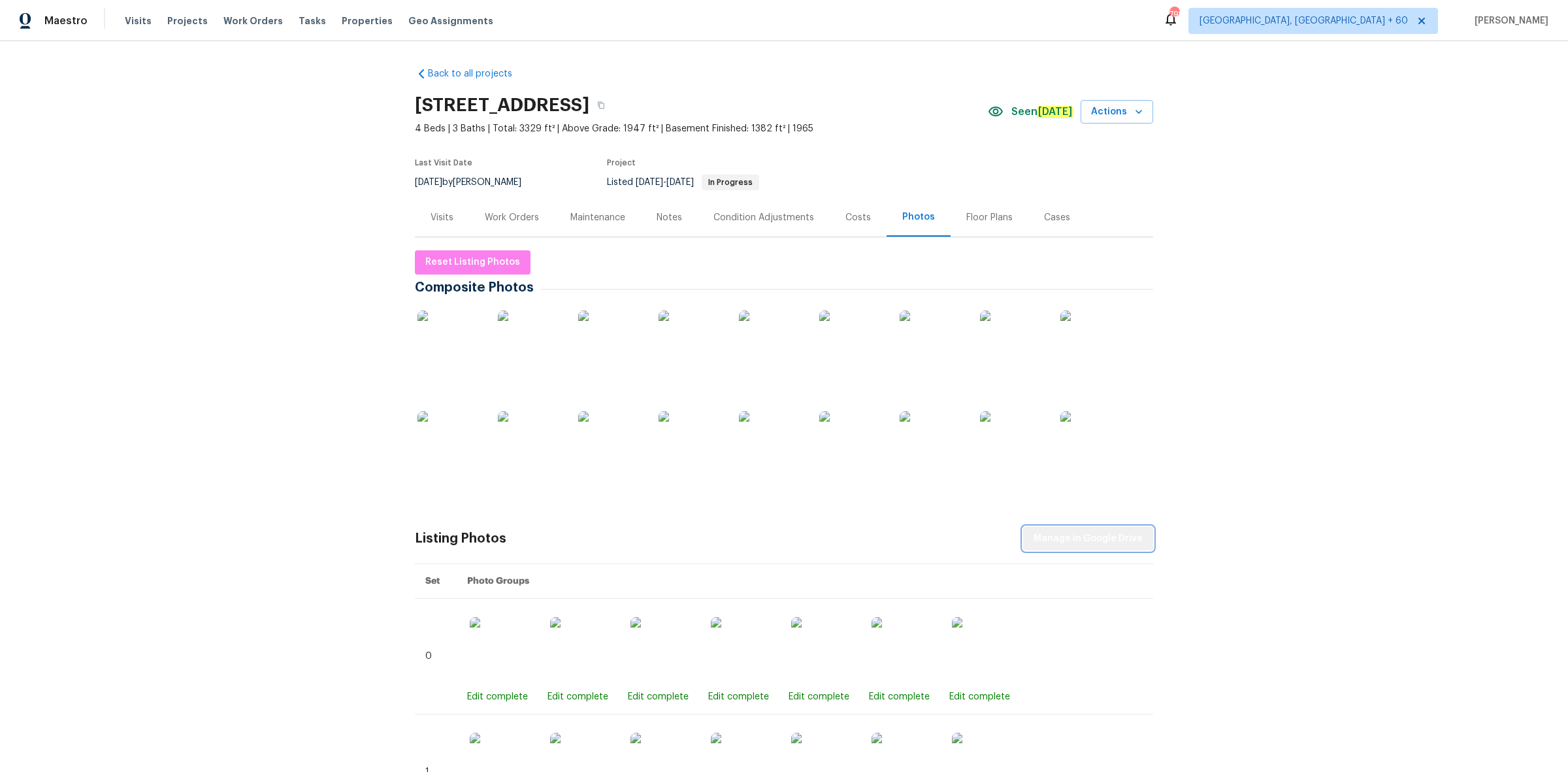
click at [1088, 540] on span "Manage in Google Drive" at bounding box center [1088, 539] width 109 height 16
click at [469, 261] on span "Reset Listing Photos" at bounding box center [473, 262] width 95 height 16
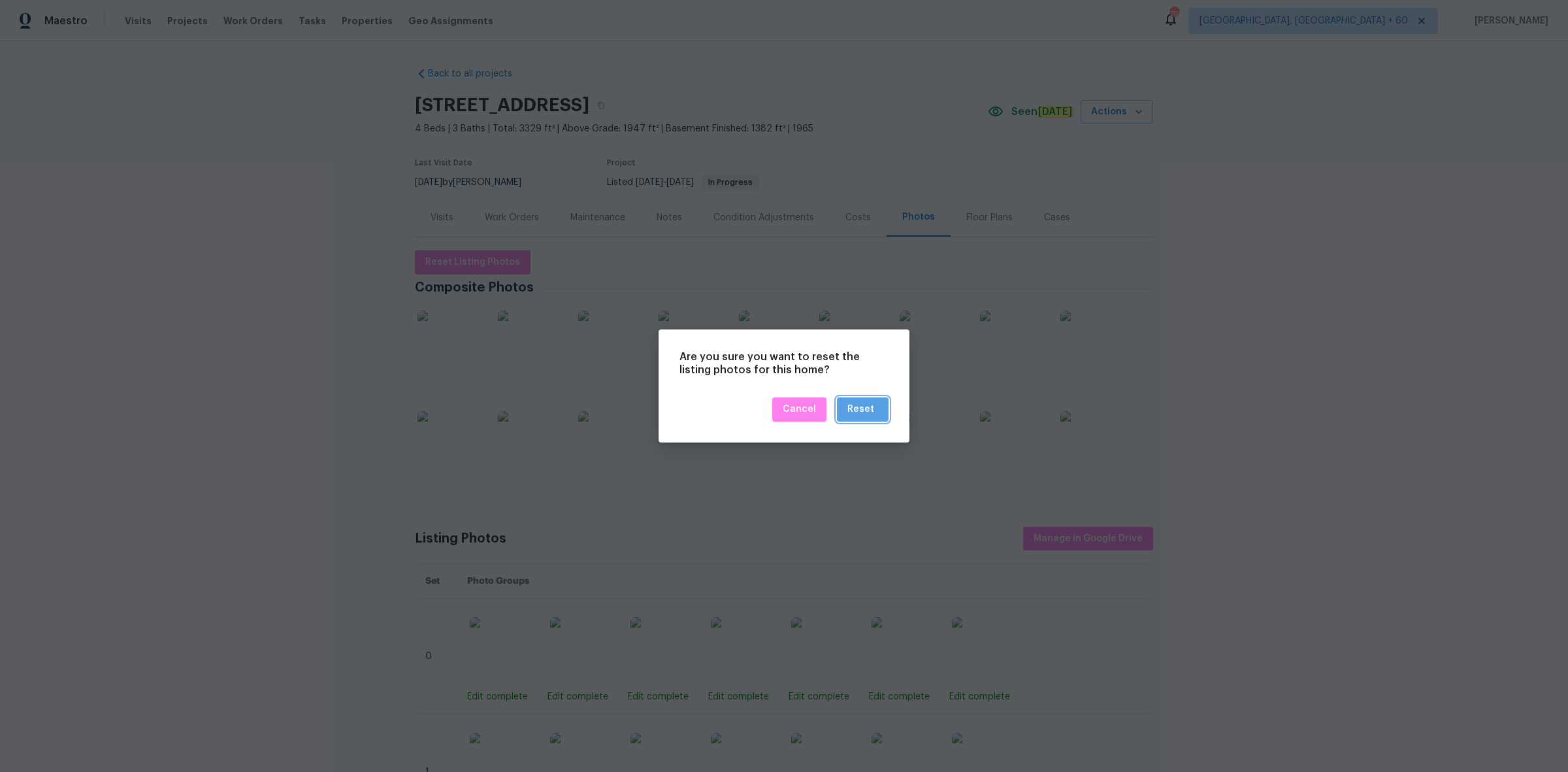
click at [874, 412] on div "Reset" at bounding box center [862, 409] width 30 height 16
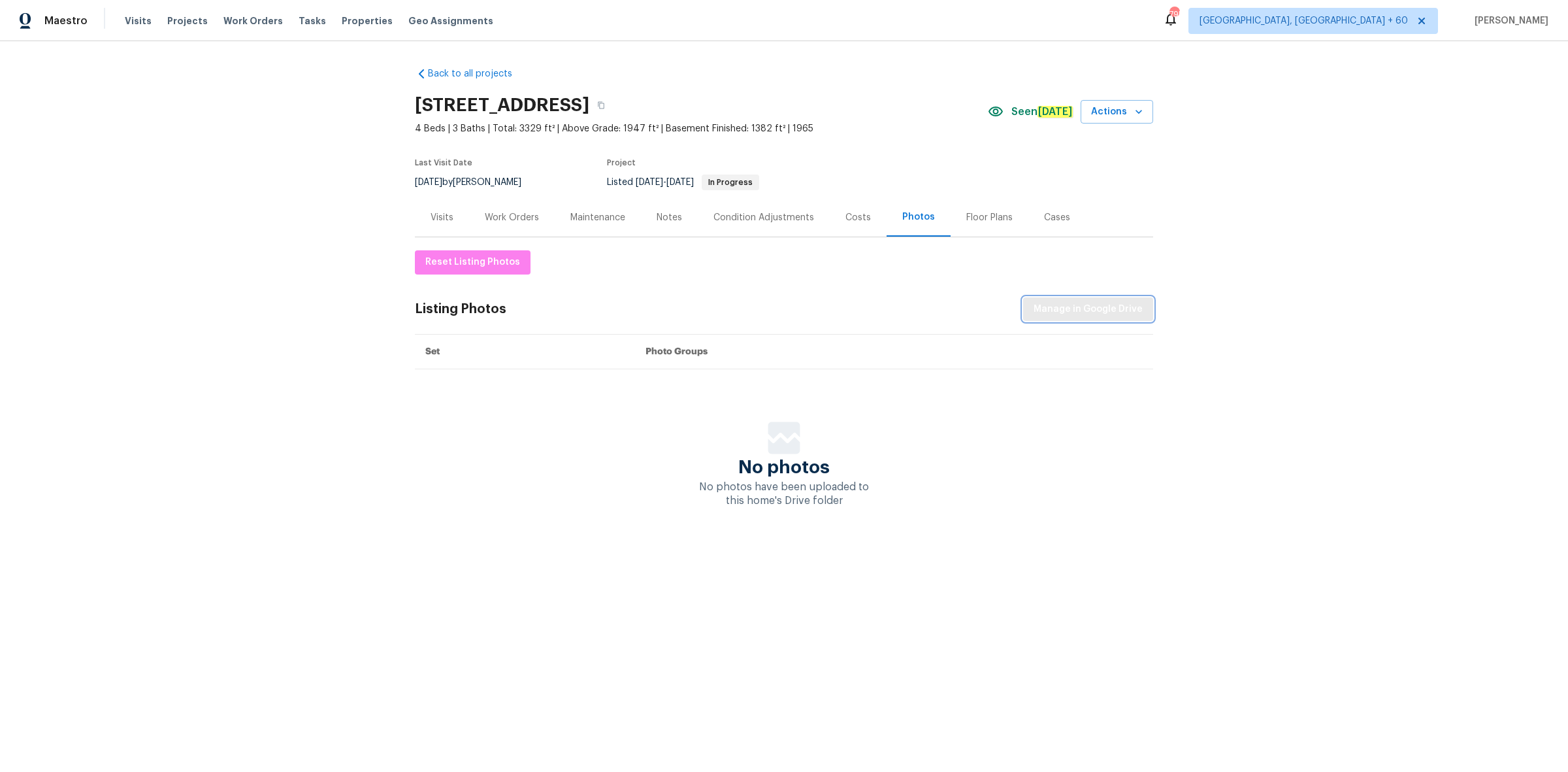
drag, startPoint x: 1099, startPoint y: 307, endPoint x: 1102, endPoint y: 301, distance: 6.7
click at [1102, 301] on span "Manage in Google Drive" at bounding box center [1088, 309] width 109 height 16
click at [605, 103] on icon "button" at bounding box center [601, 105] width 8 height 8
click at [1078, 317] on span "Manage in Google Drive" at bounding box center [1088, 309] width 109 height 16
click at [75, 16] on span "Maestro" at bounding box center [65, 20] width 43 height 13
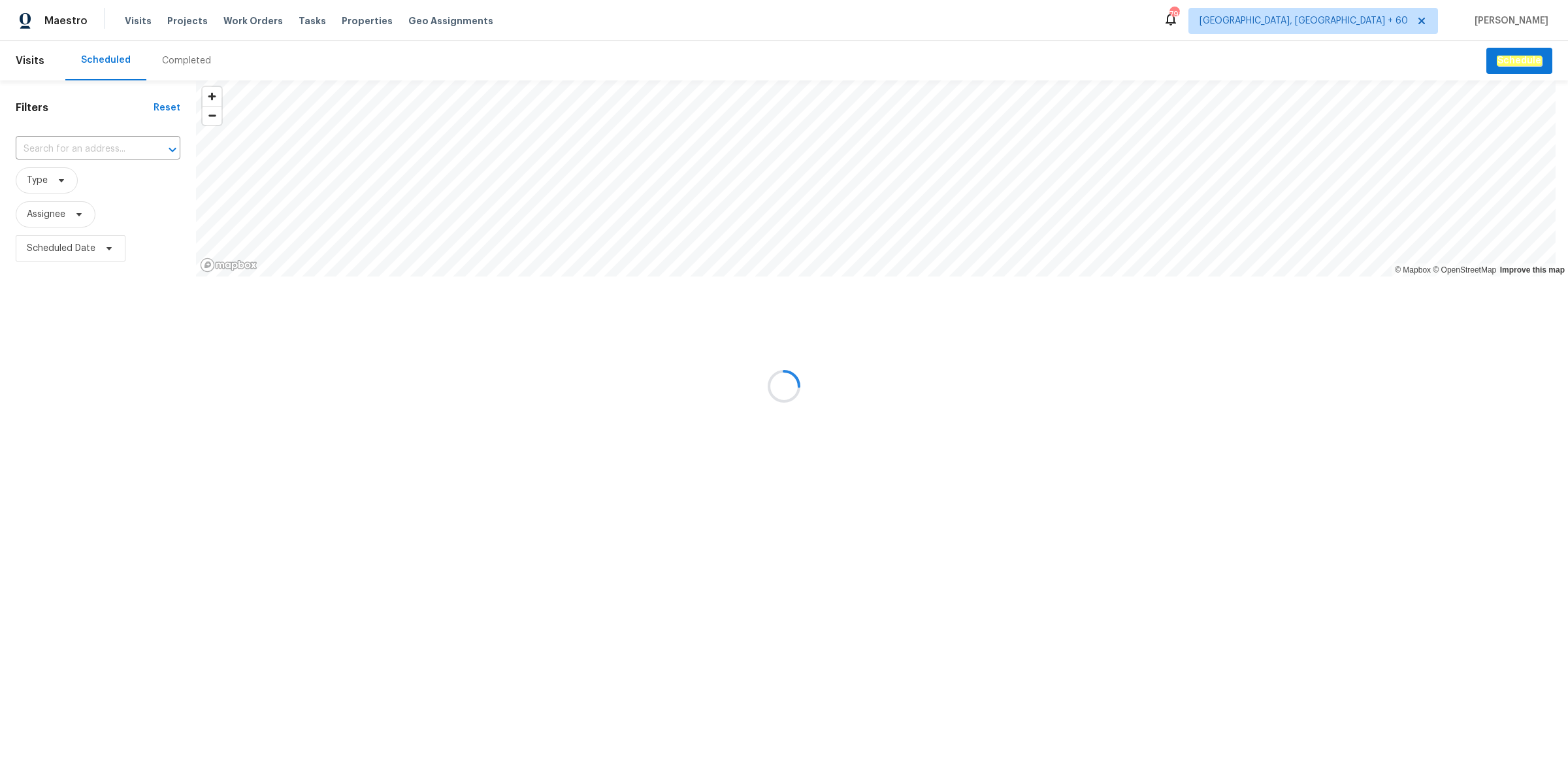
click at [188, 64] on div at bounding box center [784, 386] width 1568 height 772
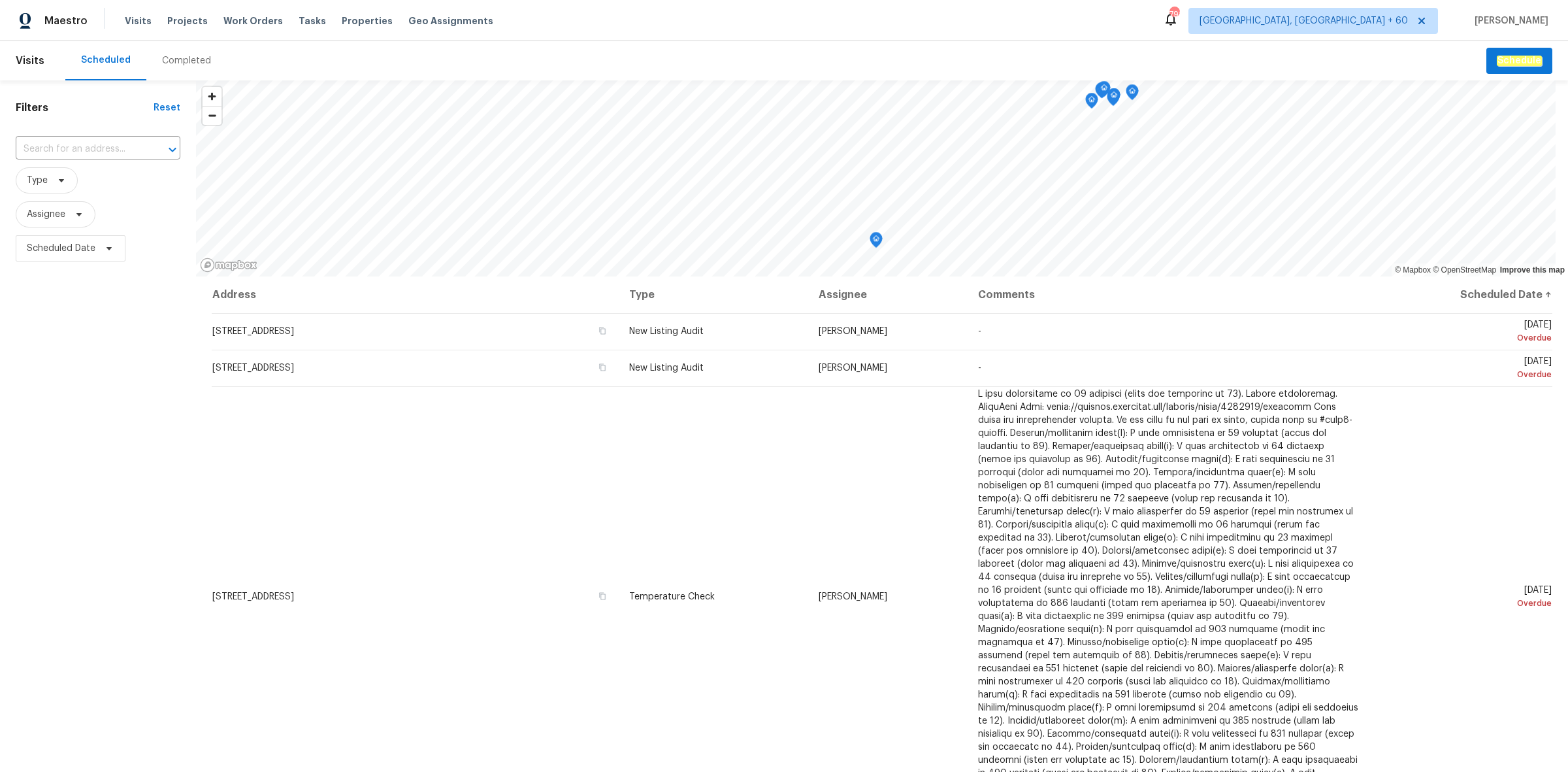
click at [188, 64] on div "Completed" at bounding box center [186, 61] width 49 height 13
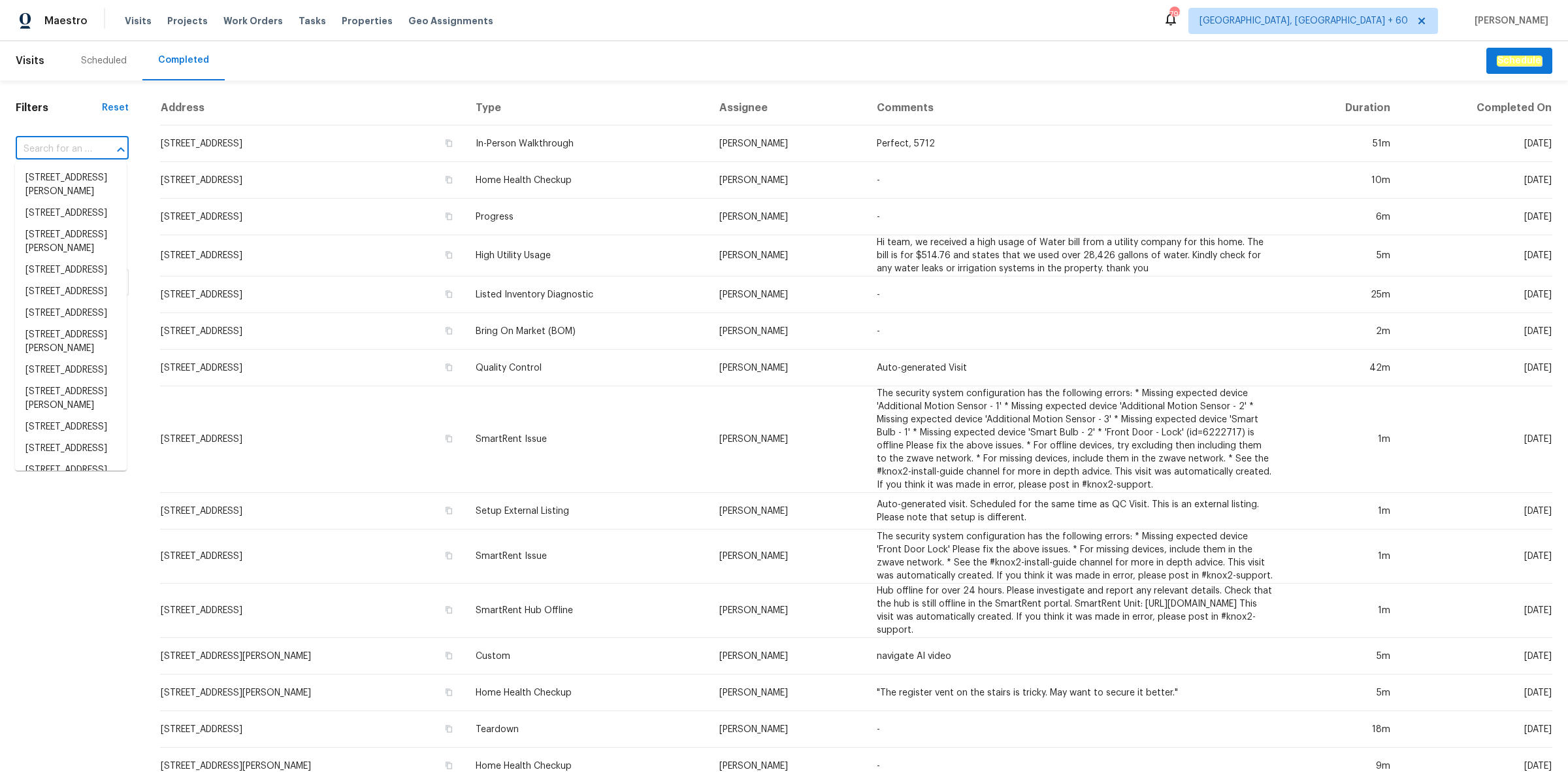
click at [75, 145] on input "text" at bounding box center [54, 150] width 76 height 20
paste input "[STREET_ADDRESS][PERSON_NAME]"
type input "3726 Selina Dr, Murfreesboro, TN 37128"
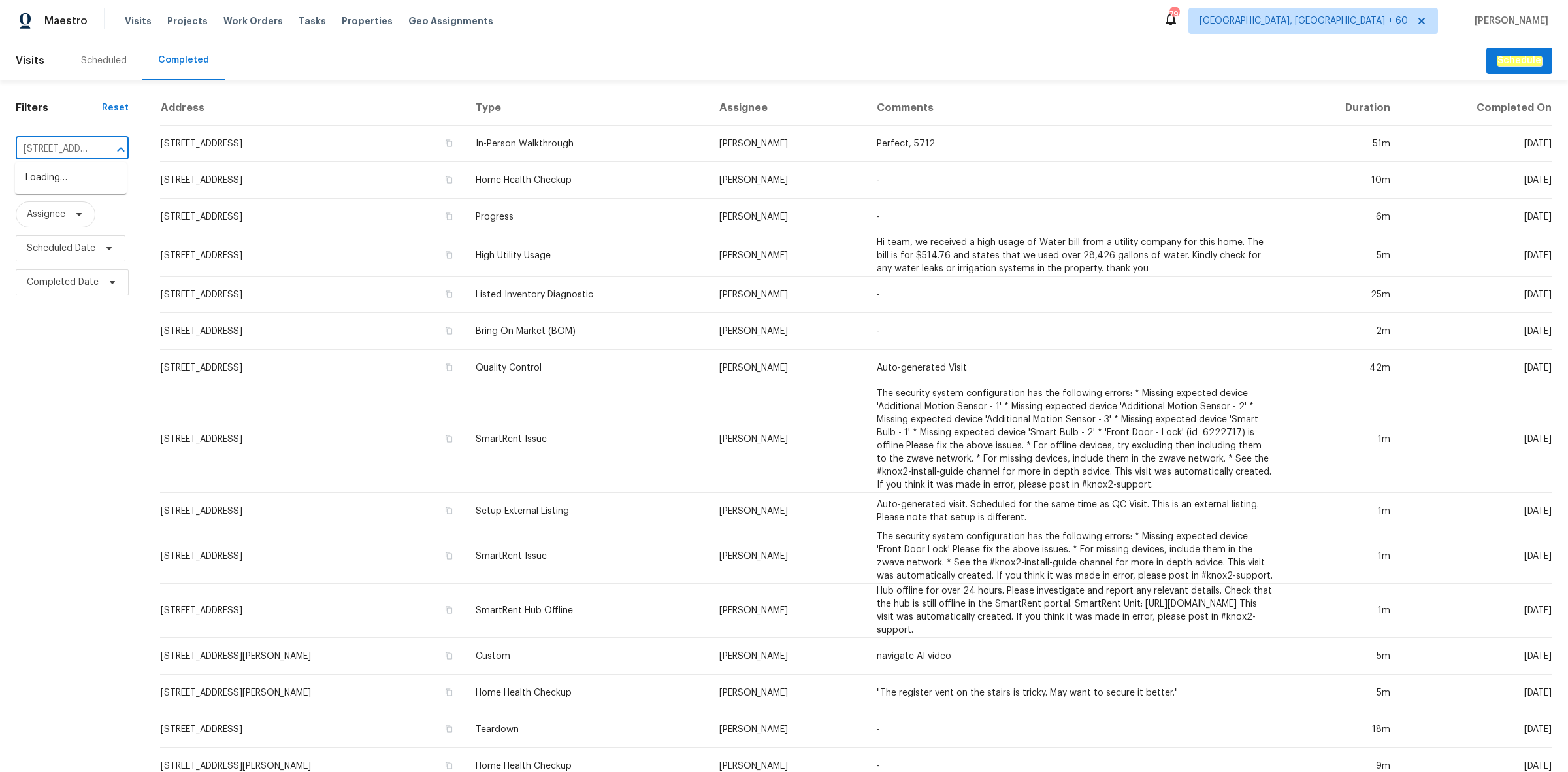
scroll to position [0, 99]
click at [79, 180] on li "3726 Selina Dr, Murfreesboro, TN 37128" at bounding box center [70, 185] width 111 height 35
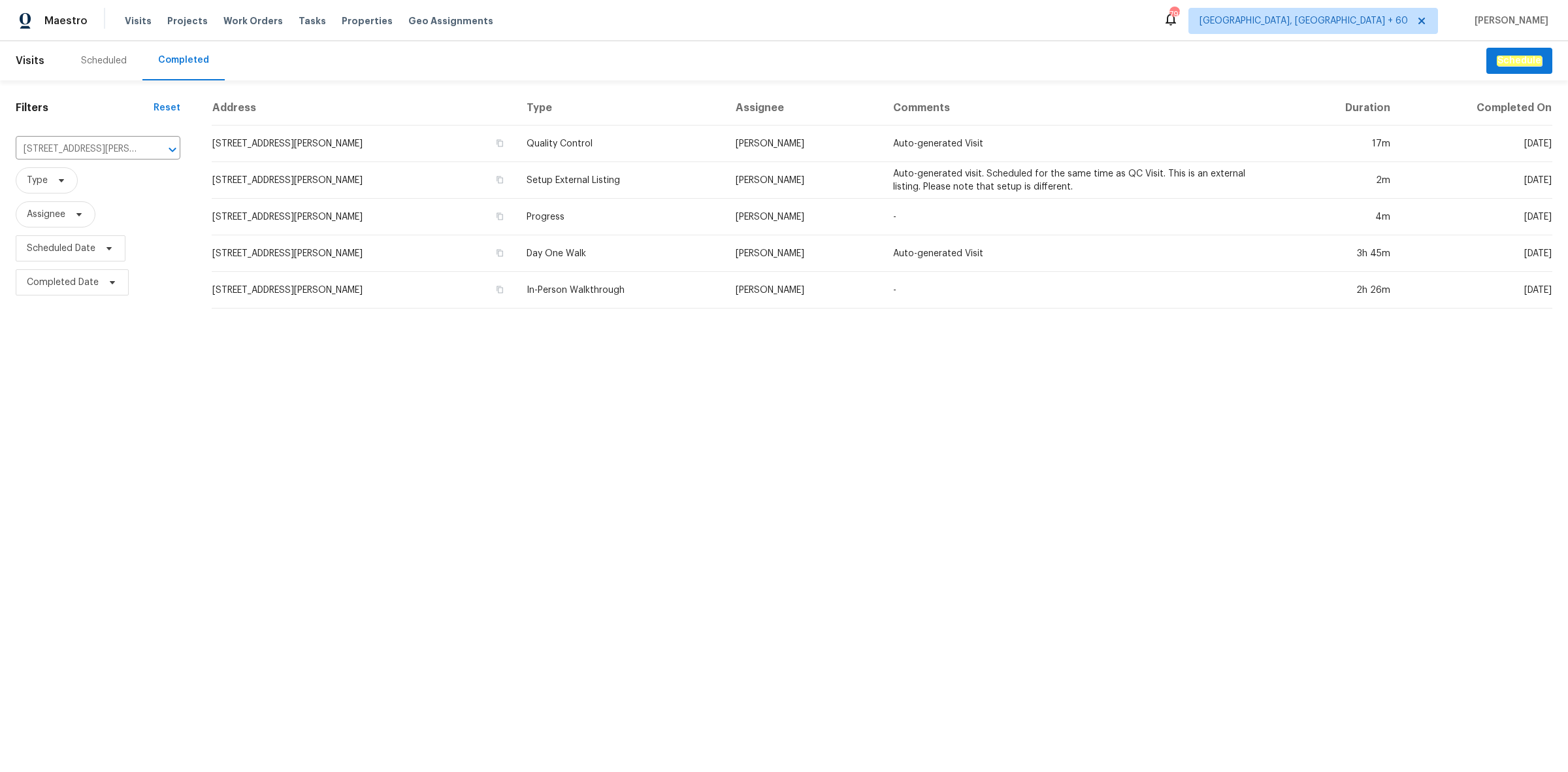
click at [536, 279] on td "In-Person Walkthrough" at bounding box center [621, 290] width 209 height 37
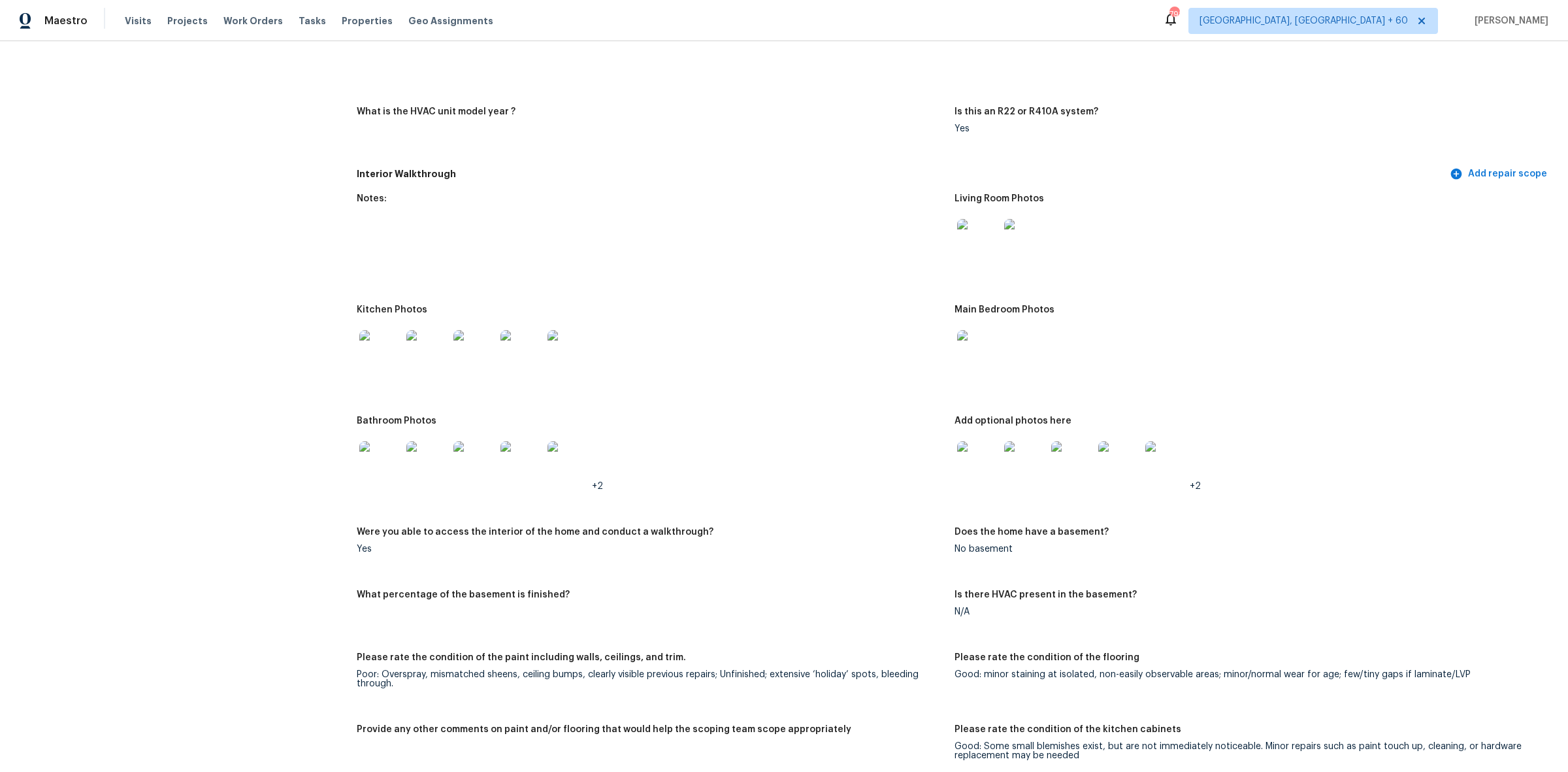
scroll to position [1225, 0]
click at [983, 242] on img at bounding box center [979, 239] width 42 height 42
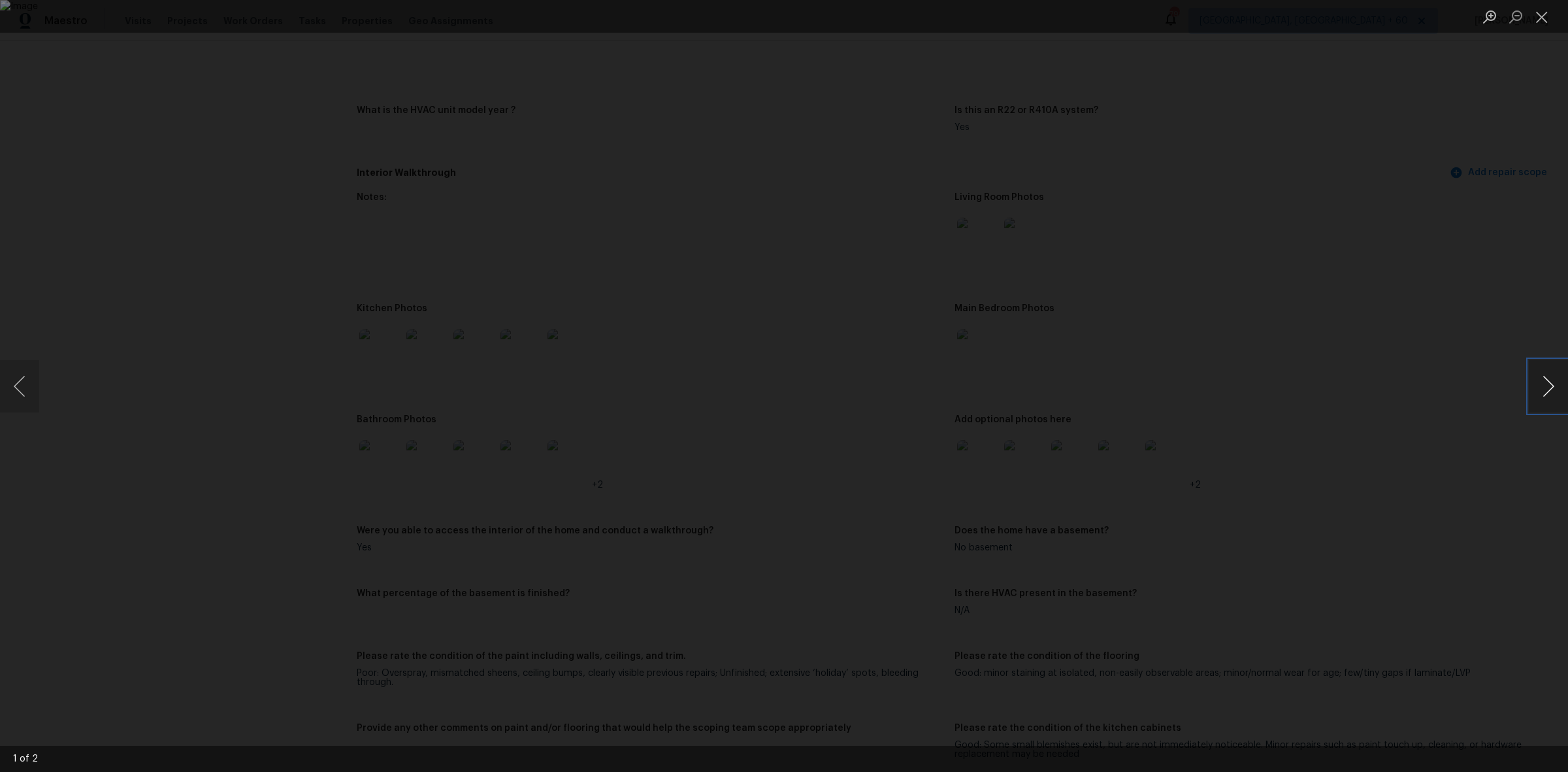
click at [1549, 389] on button "Next image" at bounding box center [1549, 386] width 39 height 52
click at [1547, 13] on button "Close lightbox" at bounding box center [1542, 16] width 27 height 23
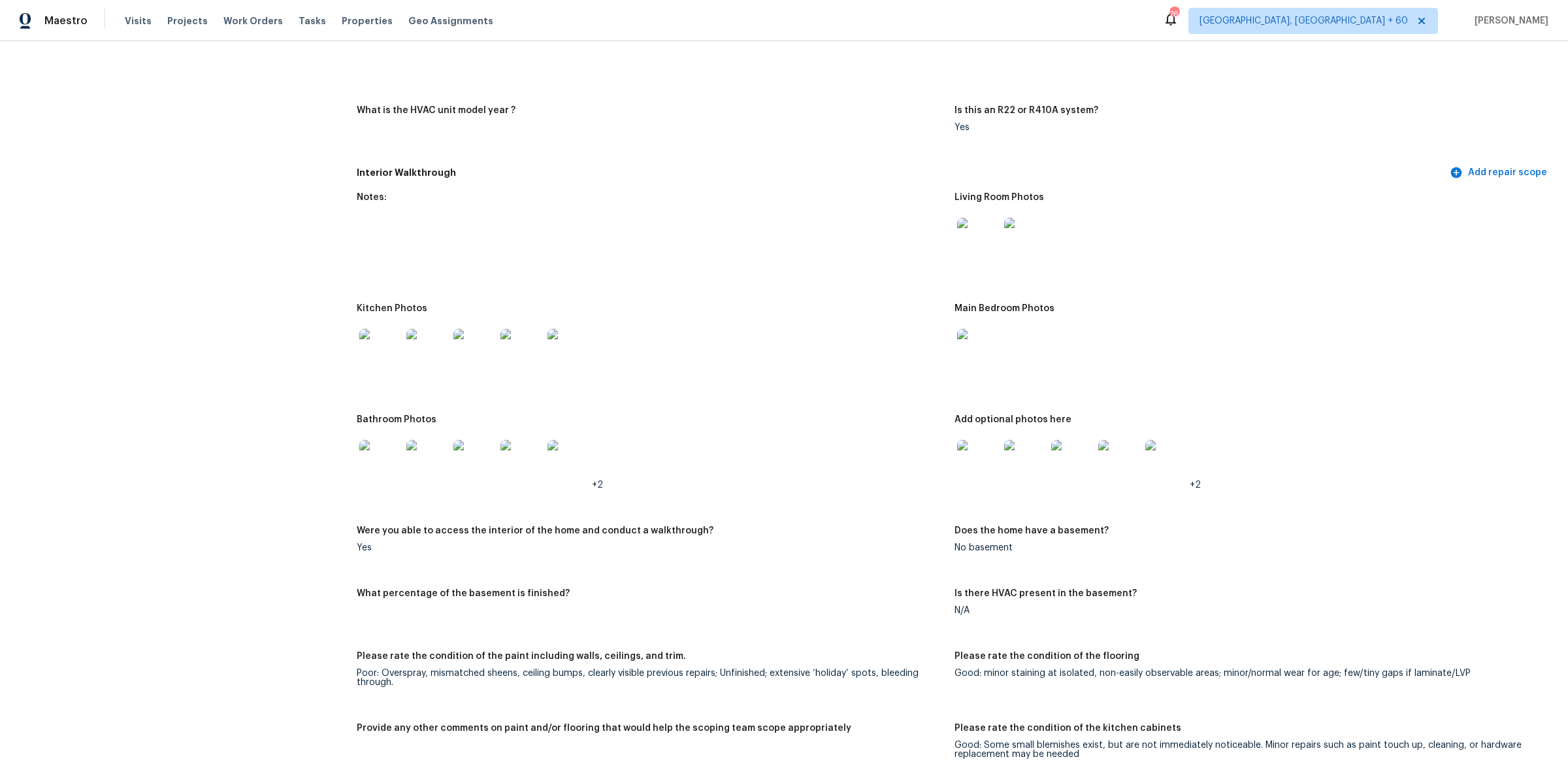
click at [67, 11] on div "Maestro" at bounding box center [44, 21] width 87 height 27
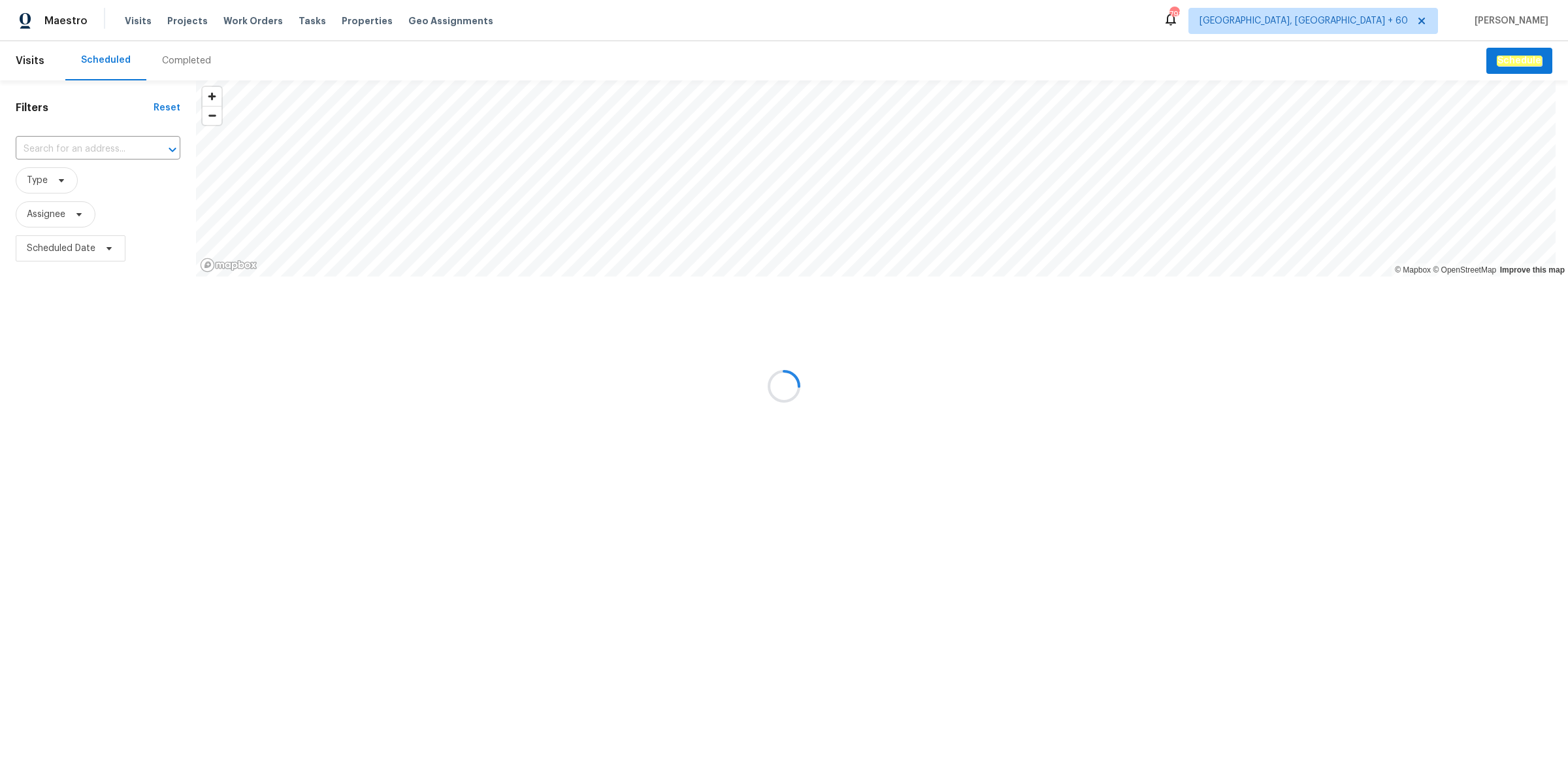
click at [197, 66] on div at bounding box center [784, 386] width 1568 height 772
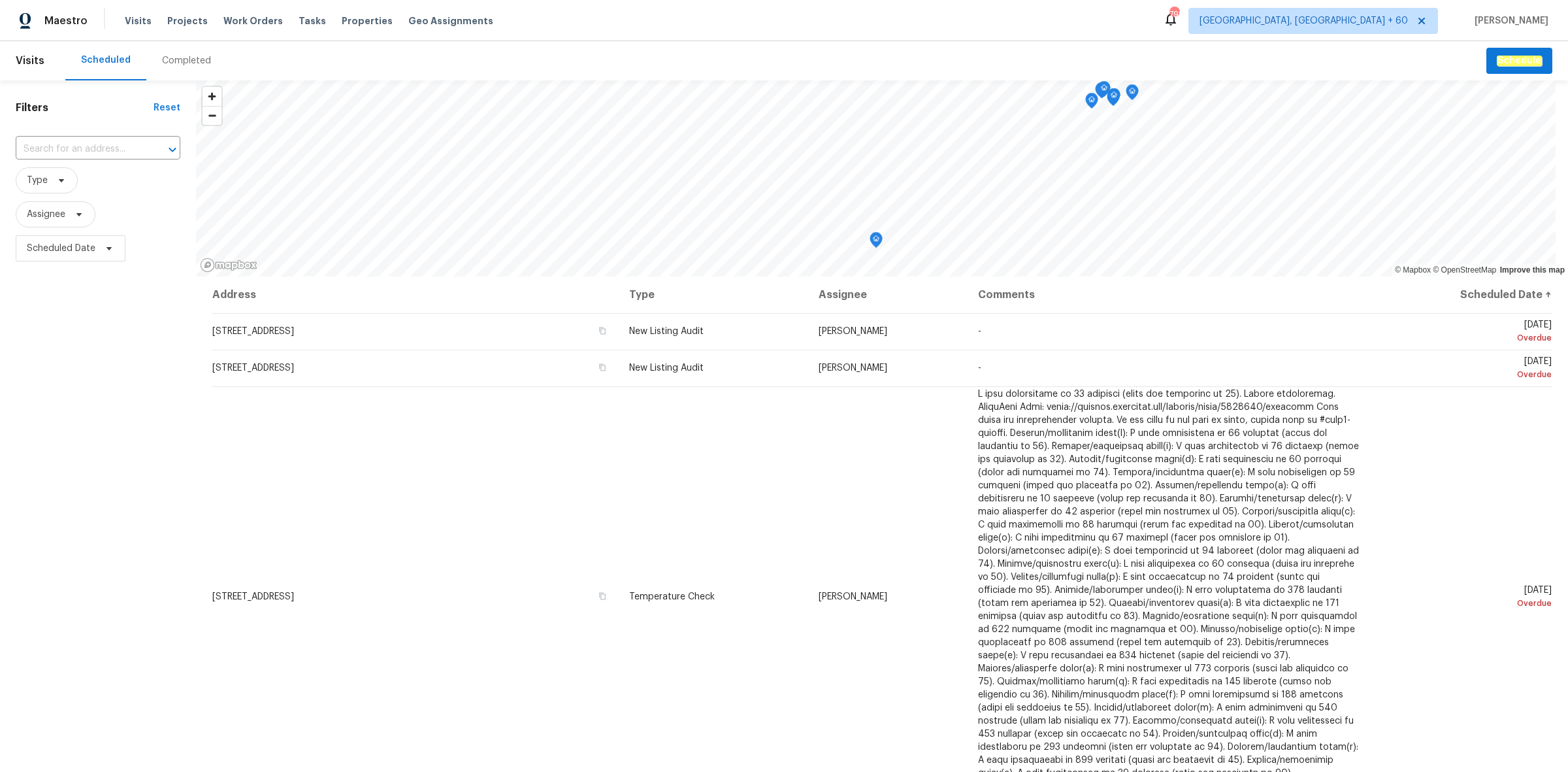
click at [185, 71] on div "Completed" at bounding box center [186, 61] width 80 height 39
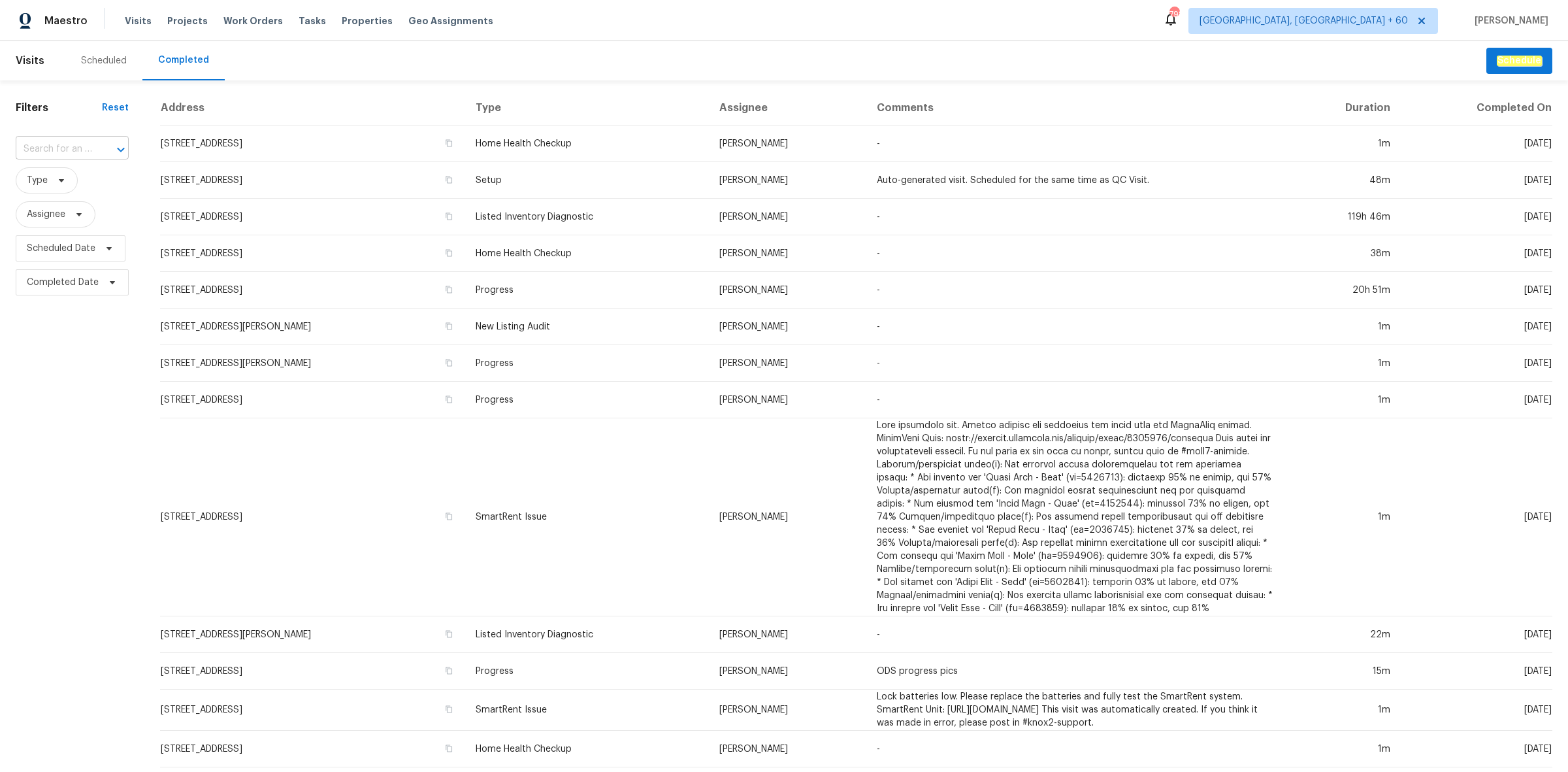
click at [73, 148] on input "text" at bounding box center [54, 150] width 76 height 20
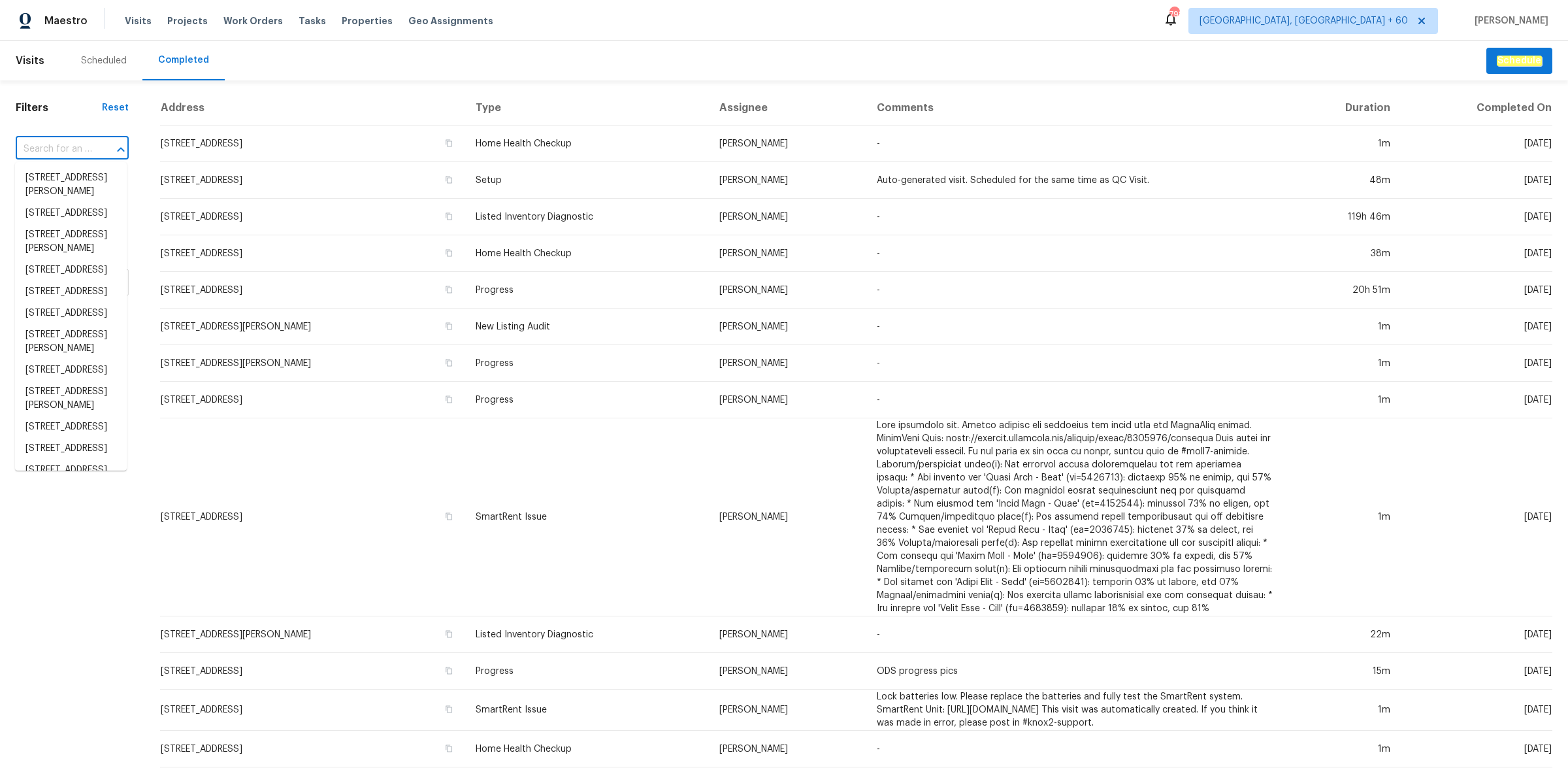
paste input "[STREET_ADDRESS][PERSON_NAME]"
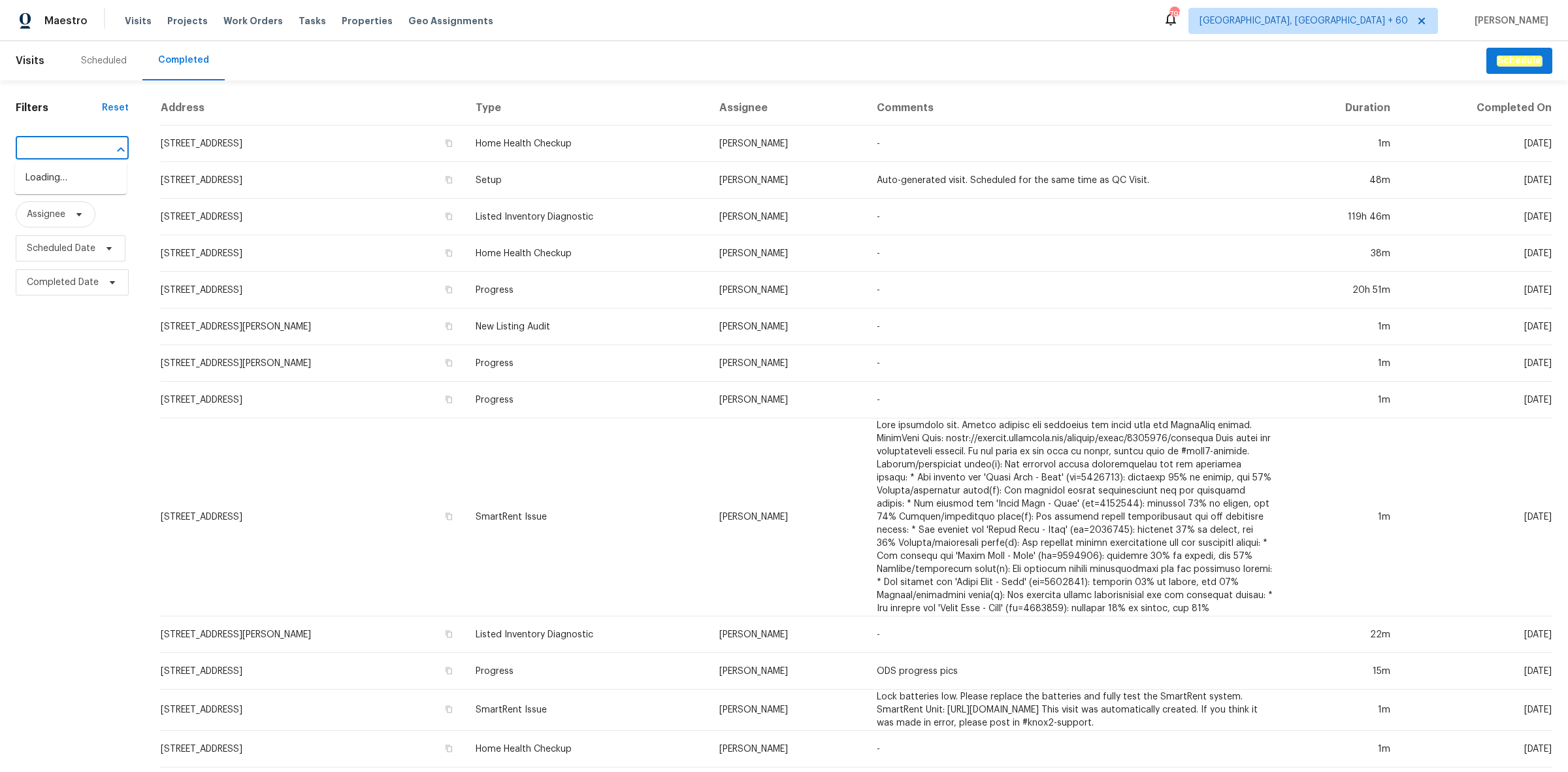
type input "[STREET_ADDRESS][PERSON_NAME]"
click at [88, 176] on li "[STREET_ADDRESS][PERSON_NAME]" at bounding box center [70, 185] width 111 height 35
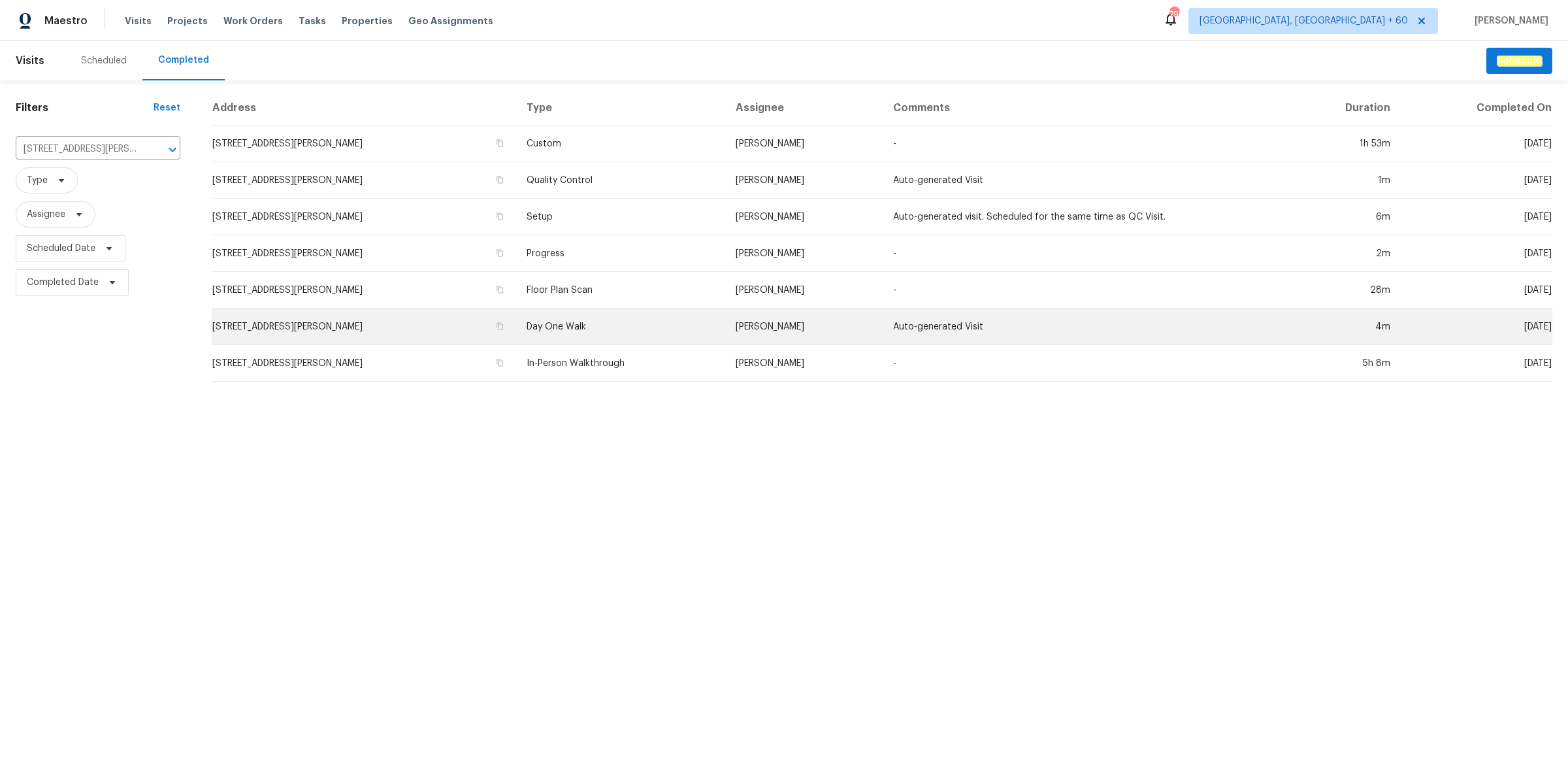
click at [608, 324] on td "Day One Walk" at bounding box center [621, 327] width 209 height 37
